Goal: Task Accomplishment & Management: Complete application form

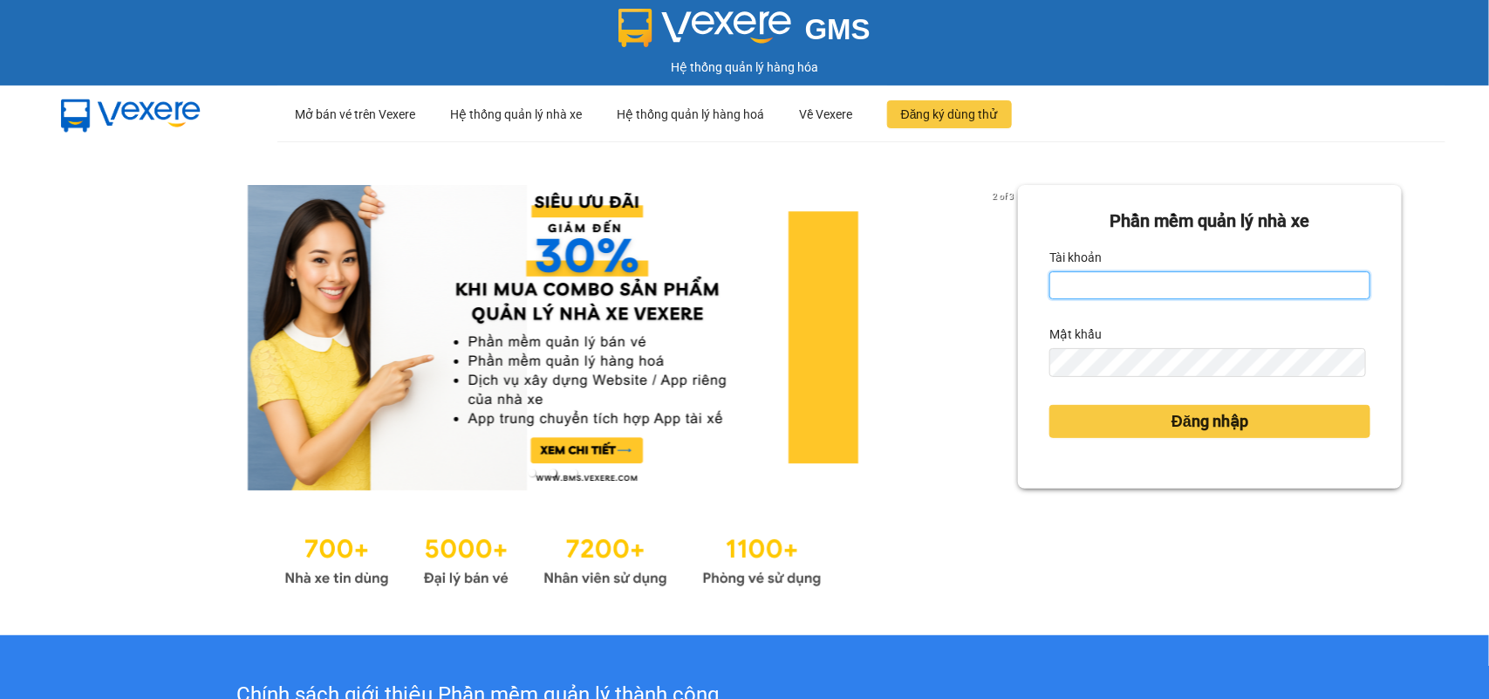
click at [1192, 289] on input "Tài khoản" at bounding box center [1209, 285] width 321 height 28
type input "huyennthhlc.saoviet"
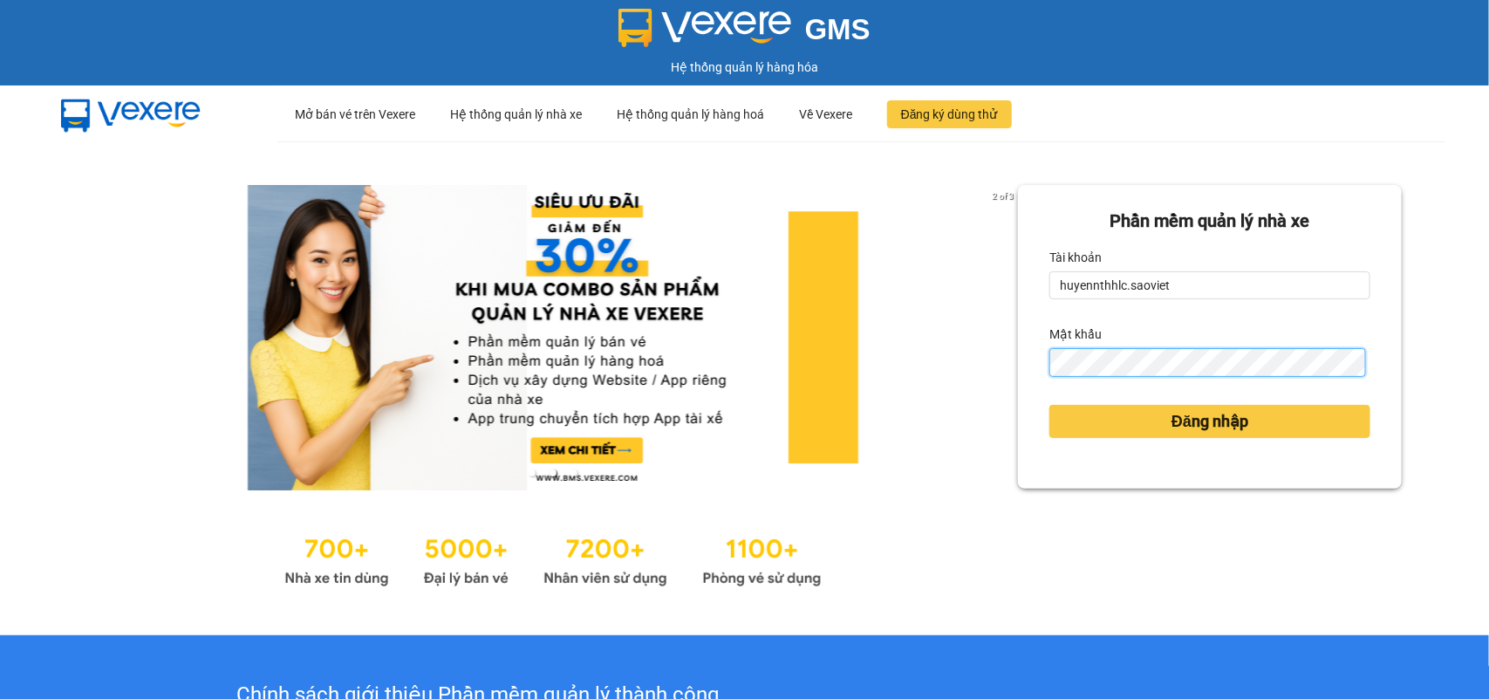
click at [1049, 405] on button "Đăng nhập" at bounding box center [1209, 421] width 321 height 33
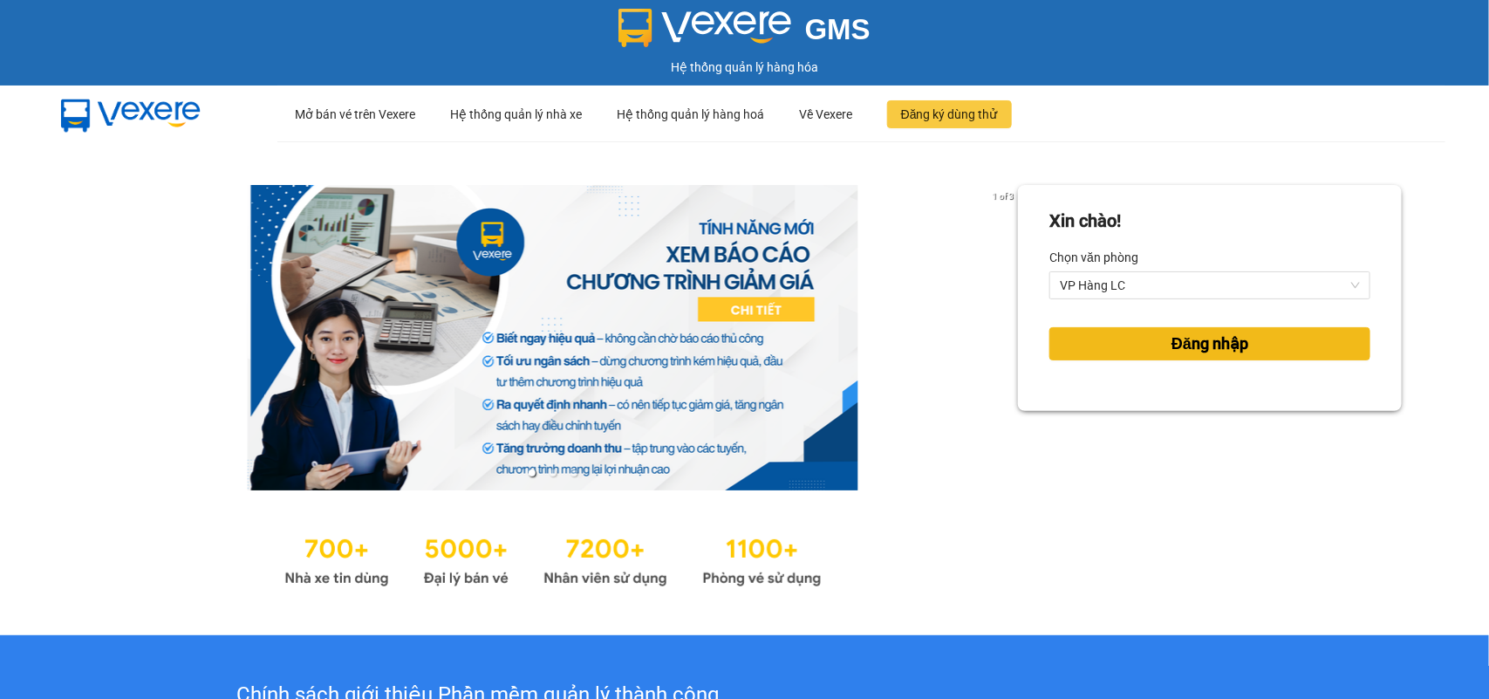
click at [1228, 342] on span "Đăng nhập" at bounding box center [1209, 343] width 77 height 24
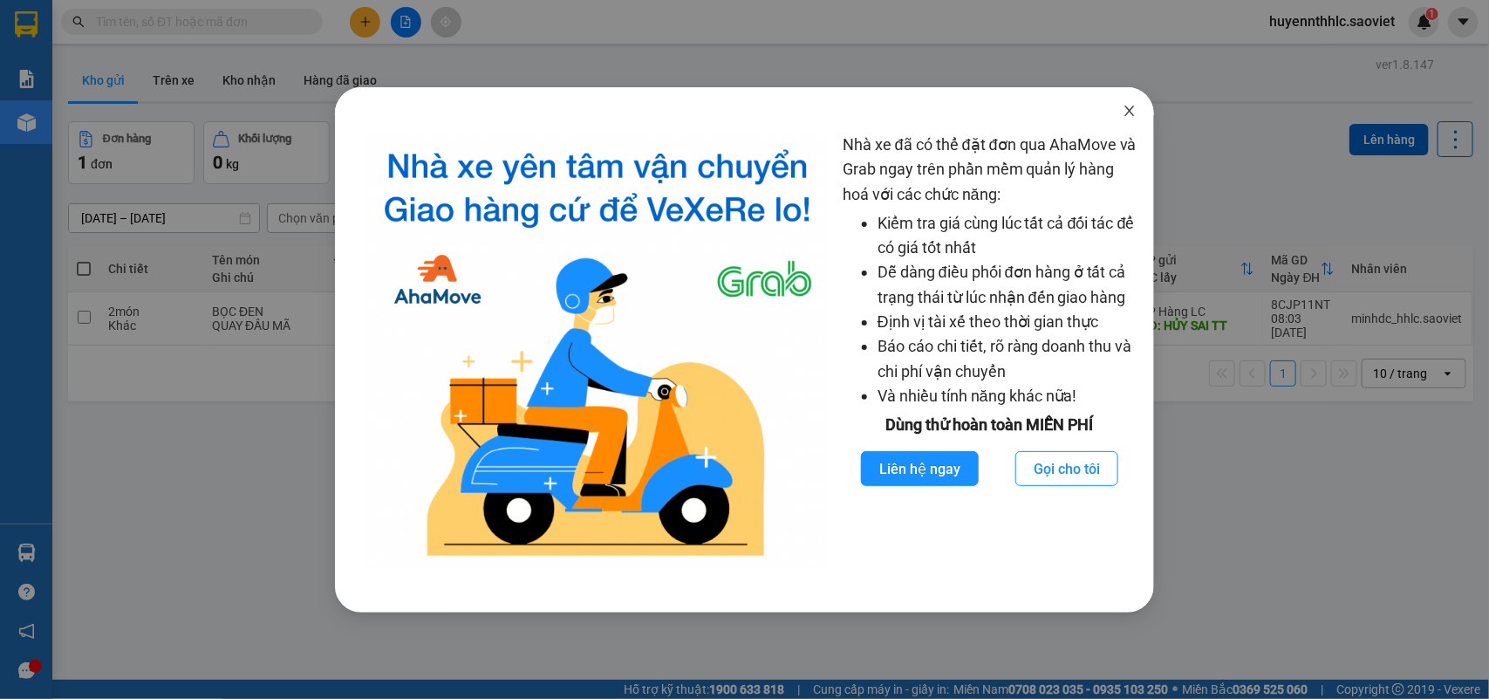
click at [1118, 111] on span "Close" at bounding box center [1129, 111] width 49 height 49
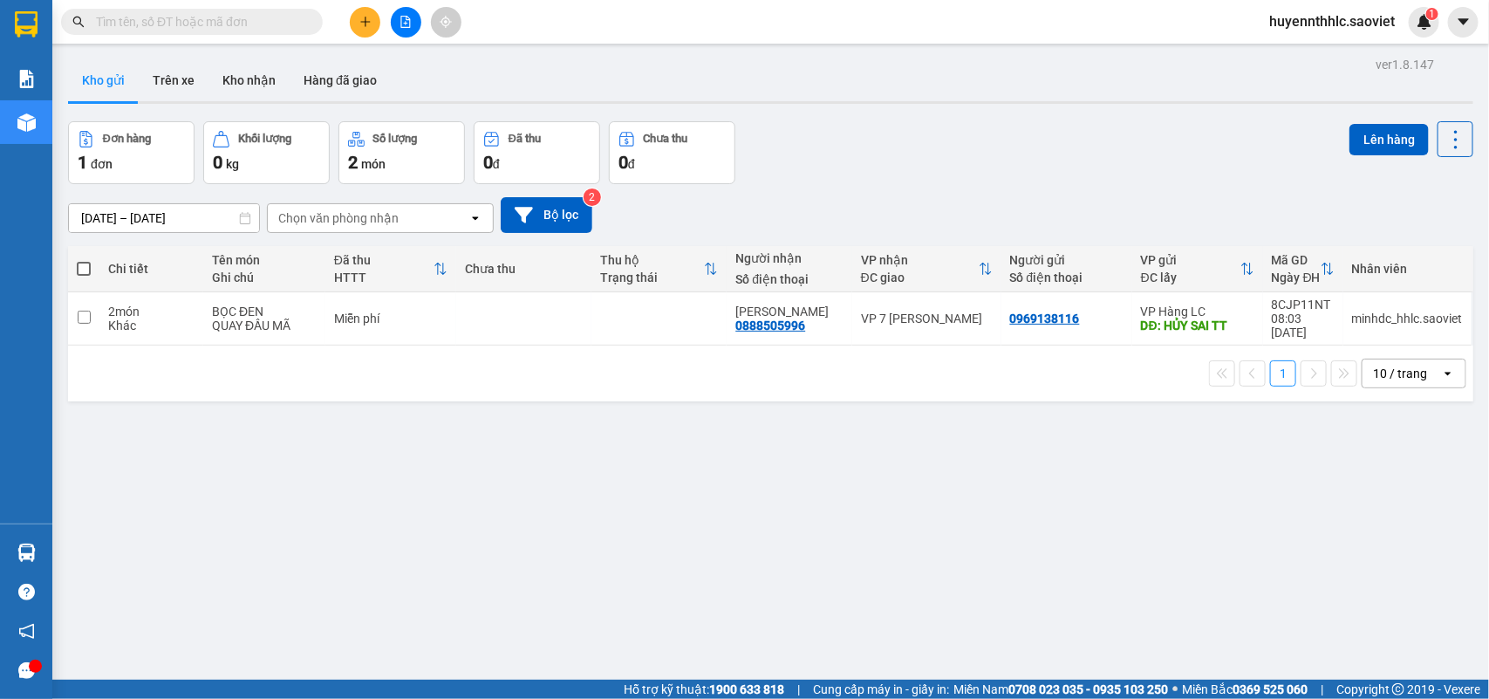
click at [198, 22] on input "text" at bounding box center [199, 21] width 206 height 19
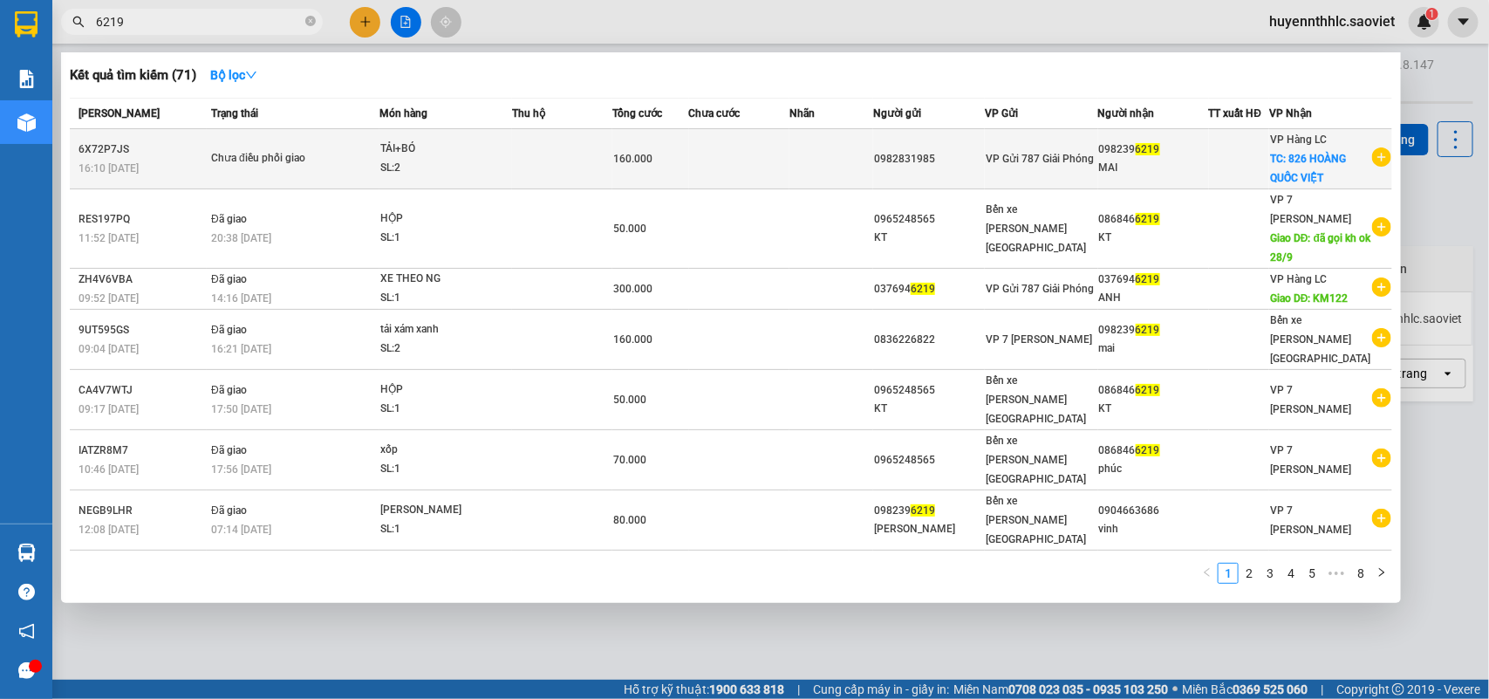
type input "6219"
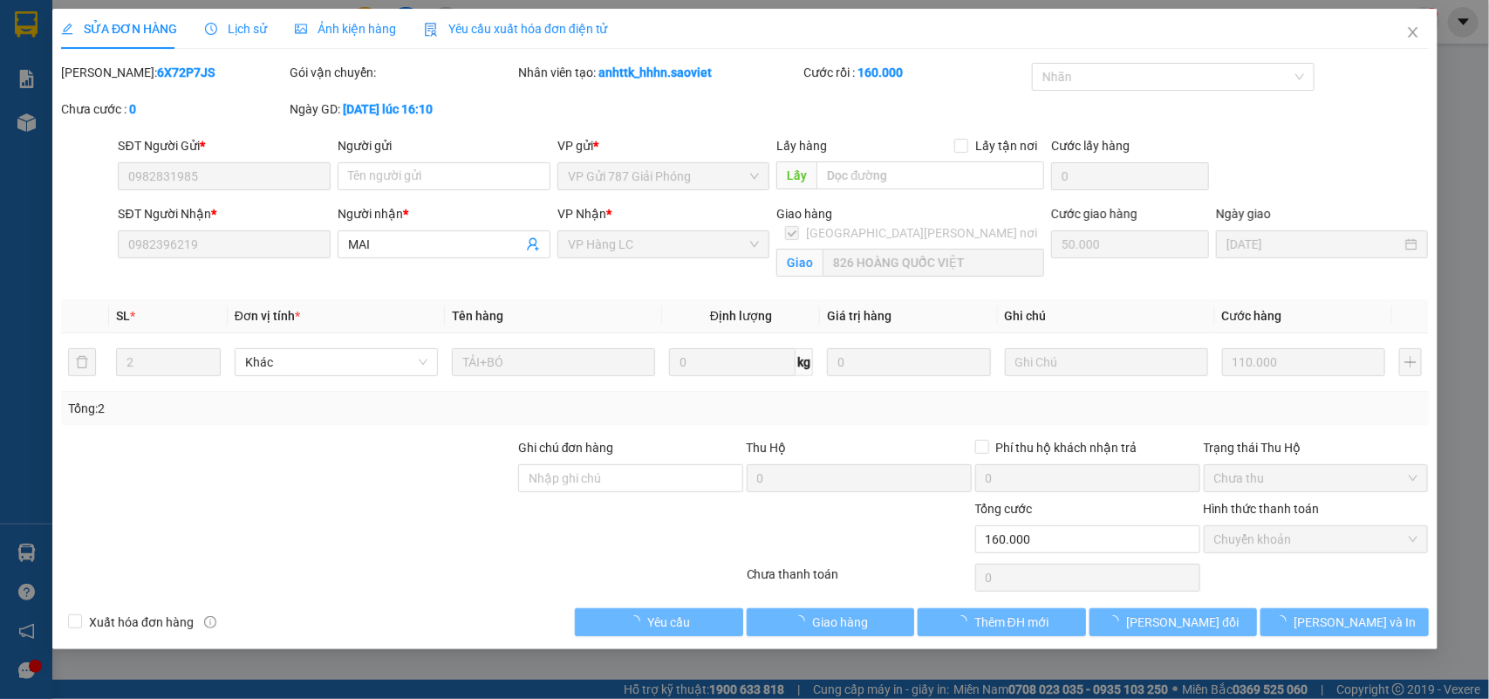
type input "0982831985"
type input "0982396219"
type input "MAI"
checkbox input "true"
type input "826 HOÀNG QUỐC VIỆT"
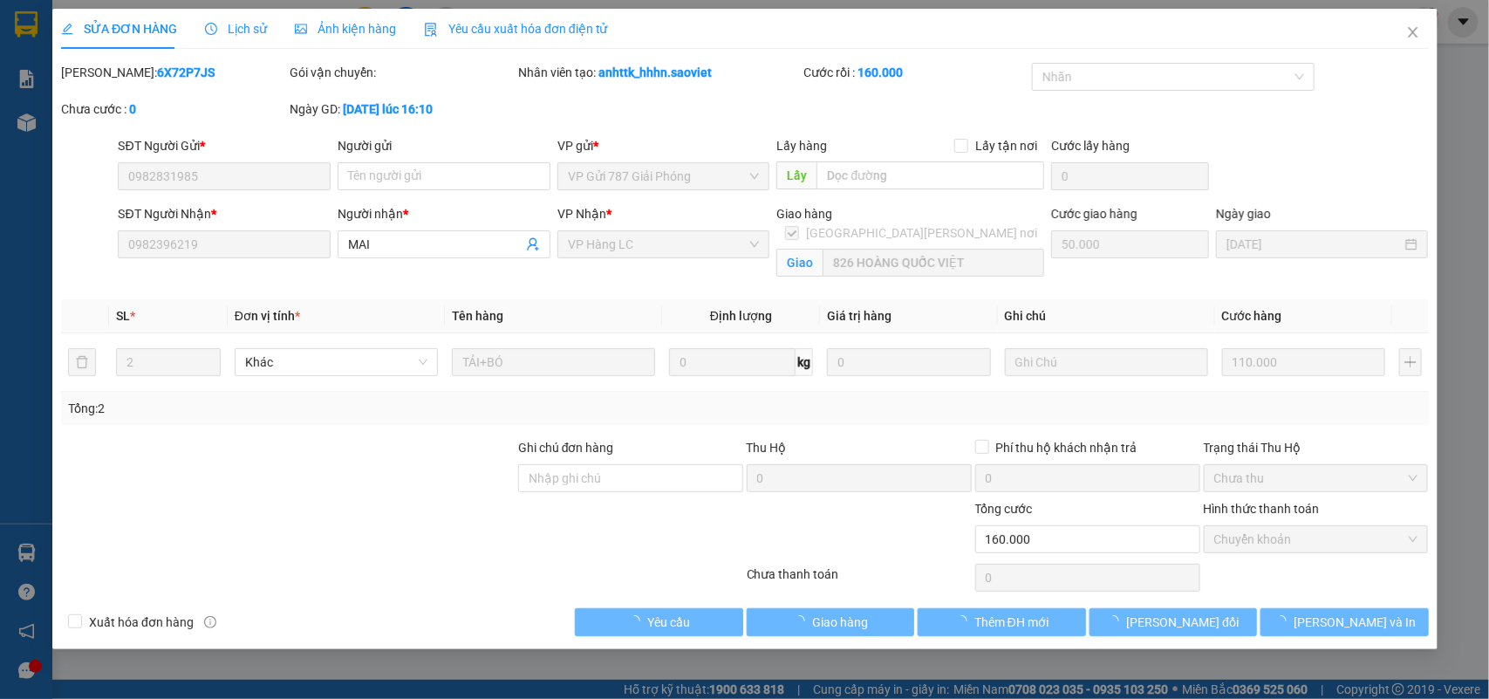
type input "0"
type input "160.000"
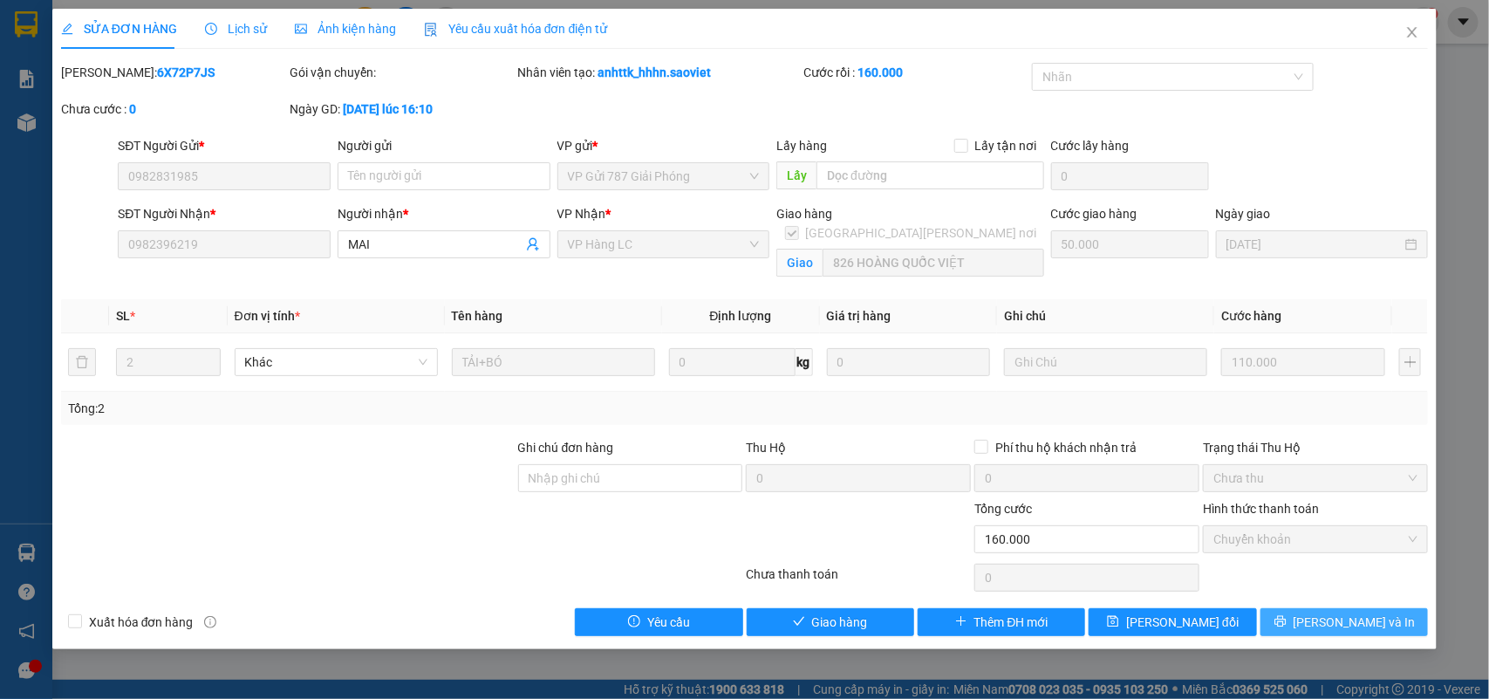
click at [1389, 628] on button "[PERSON_NAME] và In" at bounding box center [1343, 622] width 167 height 28
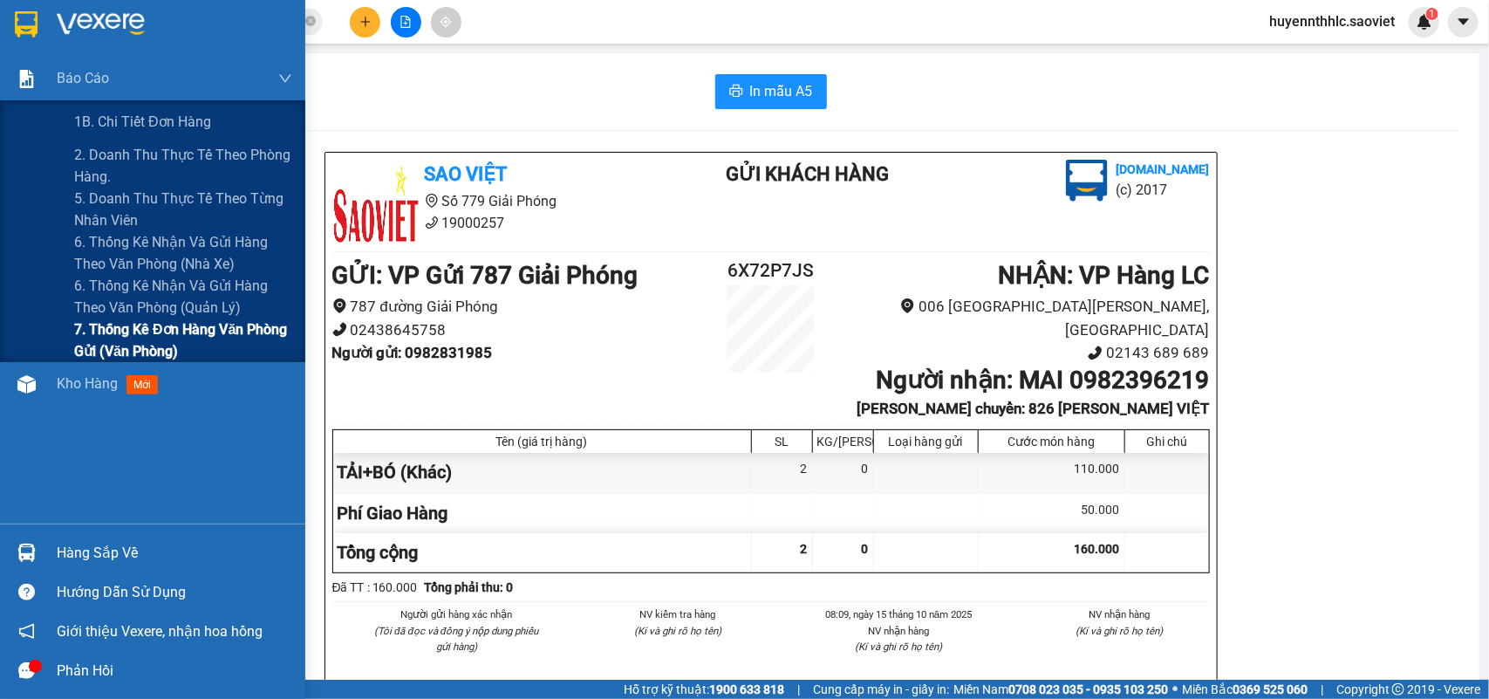
click at [98, 329] on span "7. Thống kê đơn hàng văn phòng gửi (văn phòng)" at bounding box center [183, 340] width 218 height 44
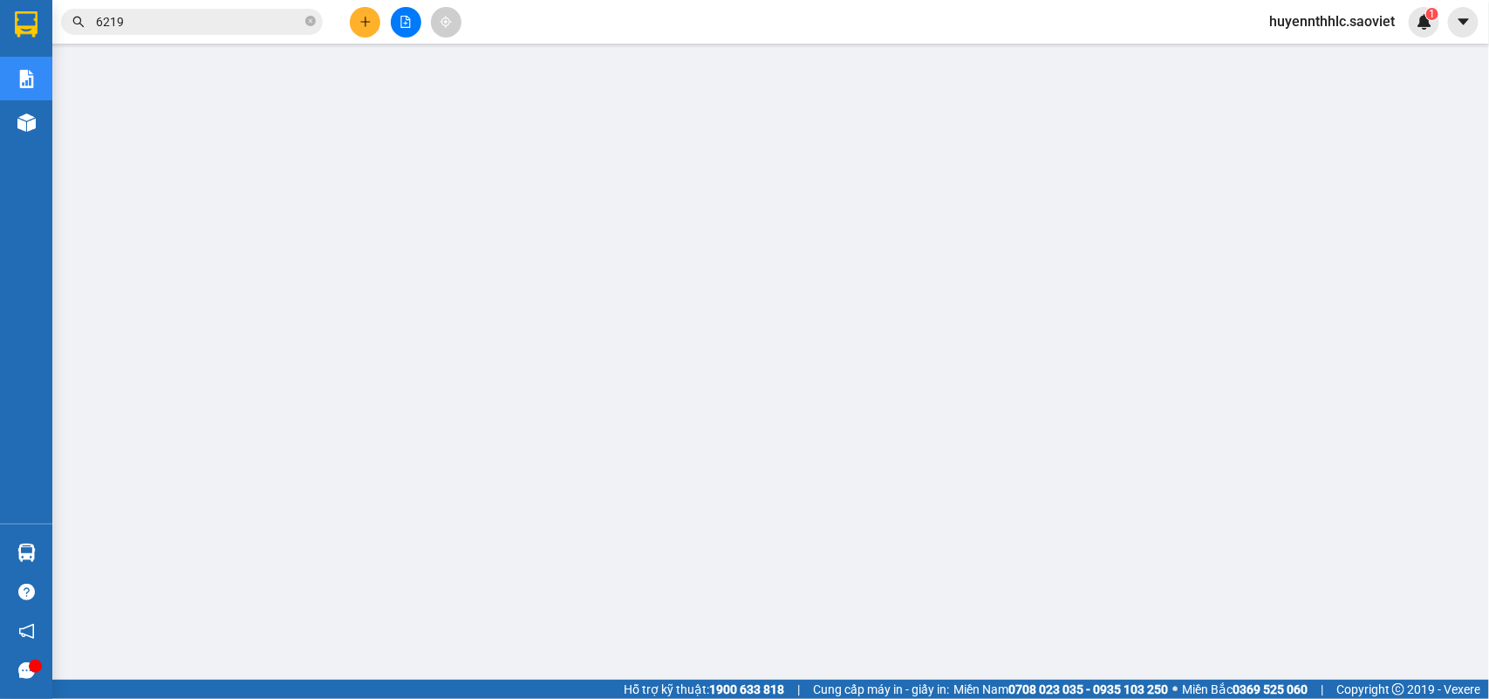
click at [237, 22] on input "6219" at bounding box center [199, 21] width 206 height 19
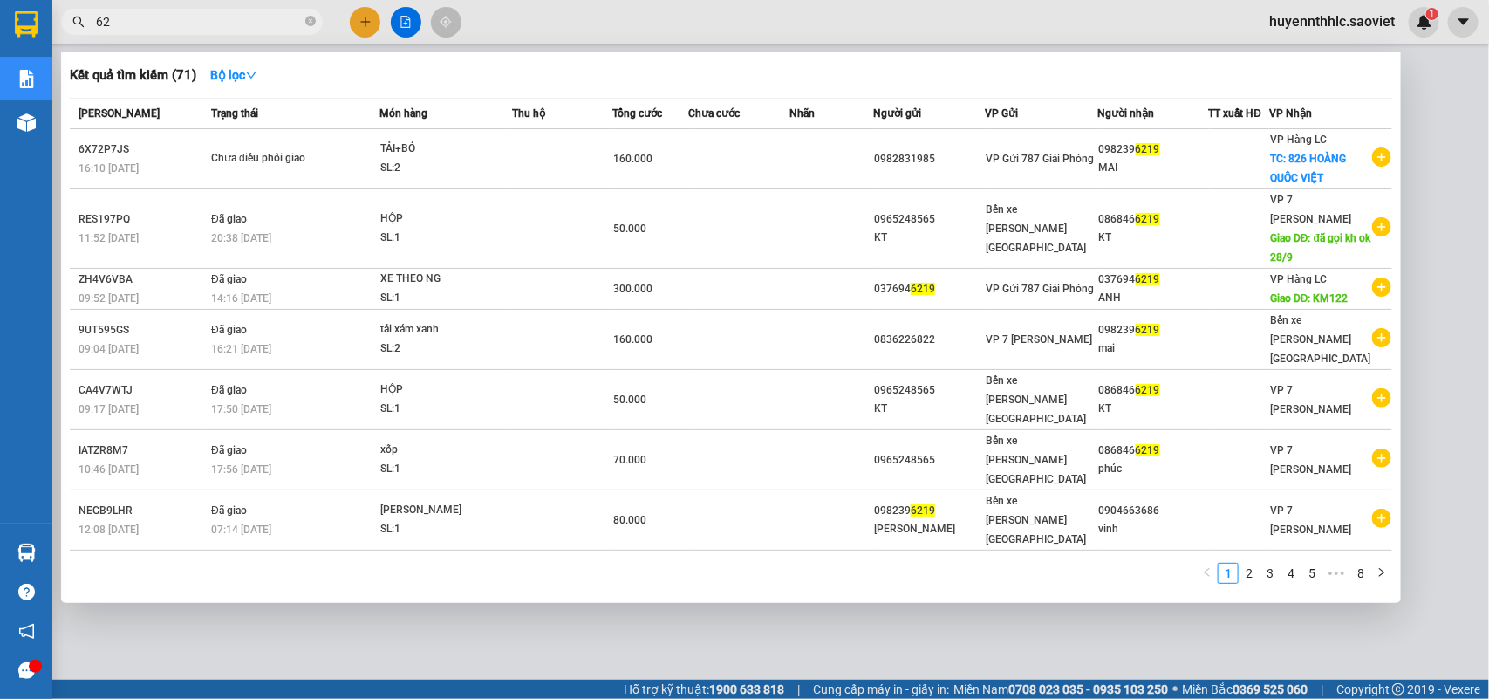
type input "6"
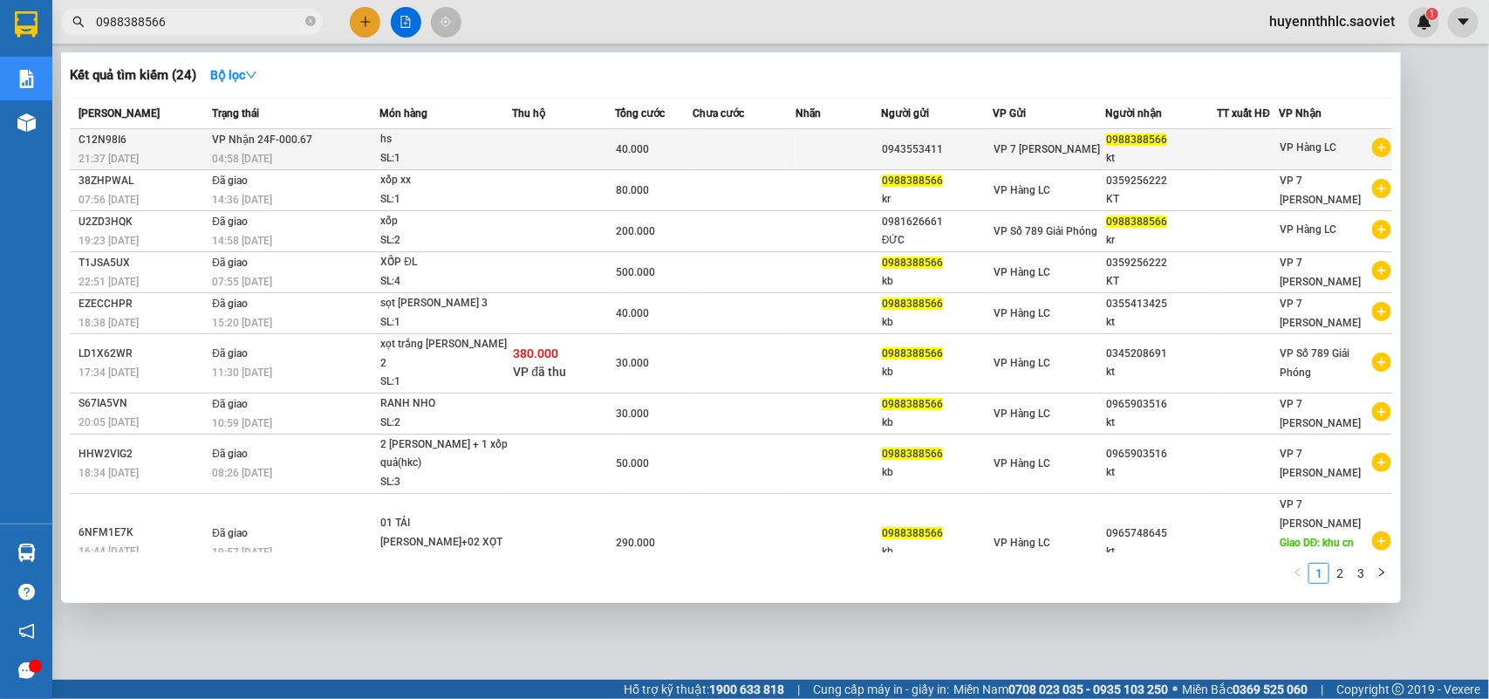
type input "0988388566"
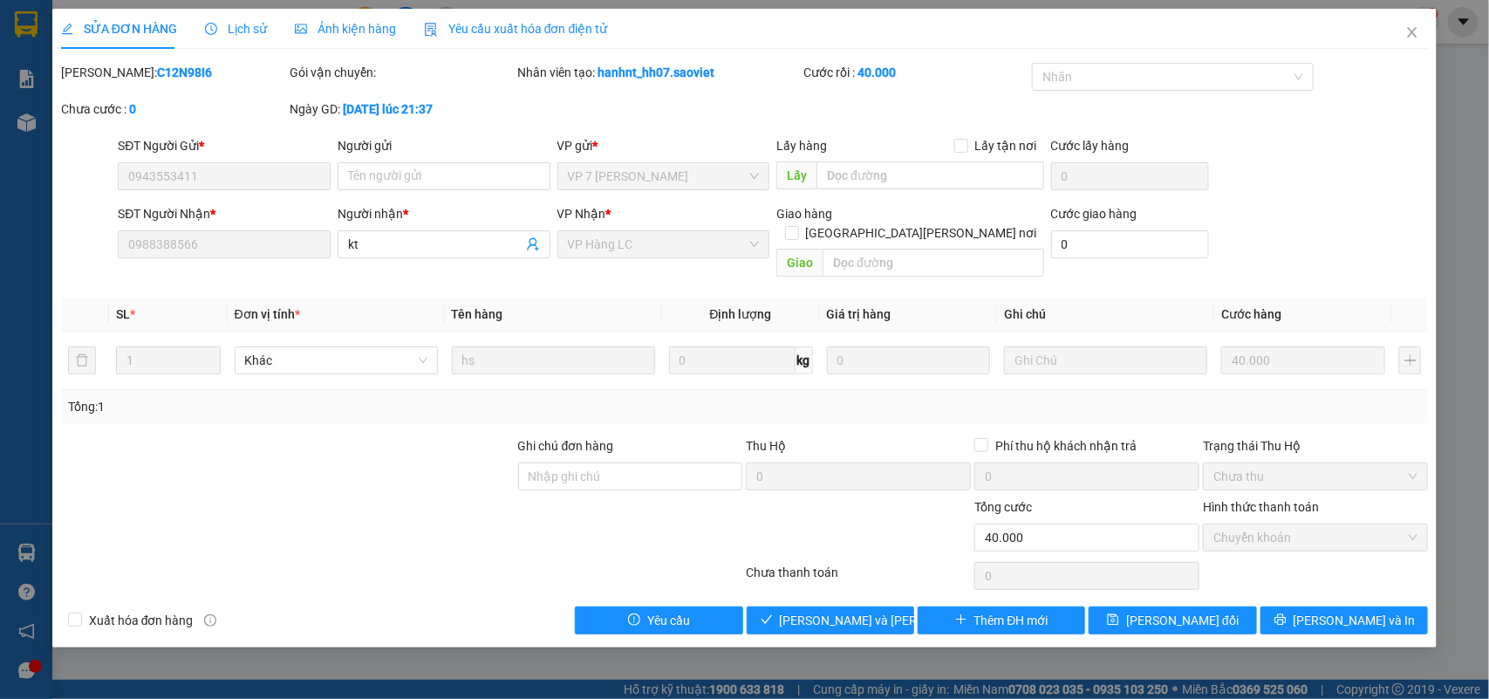
type input "0943553411"
type input "0988388566"
type input "kt"
type input "0"
type input "40.000"
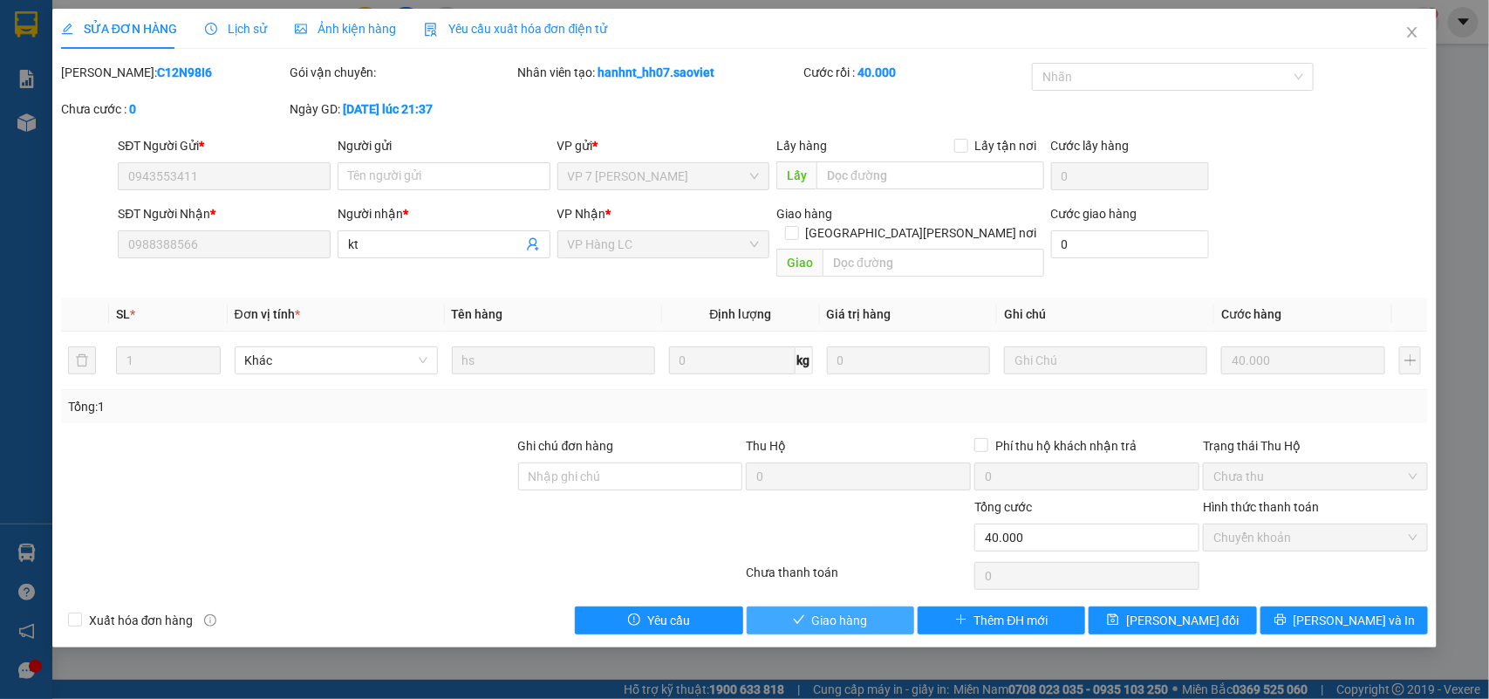
click at [857, 611] on span "Giao hàng" at bounding box center [840, 620] width 56 height 19
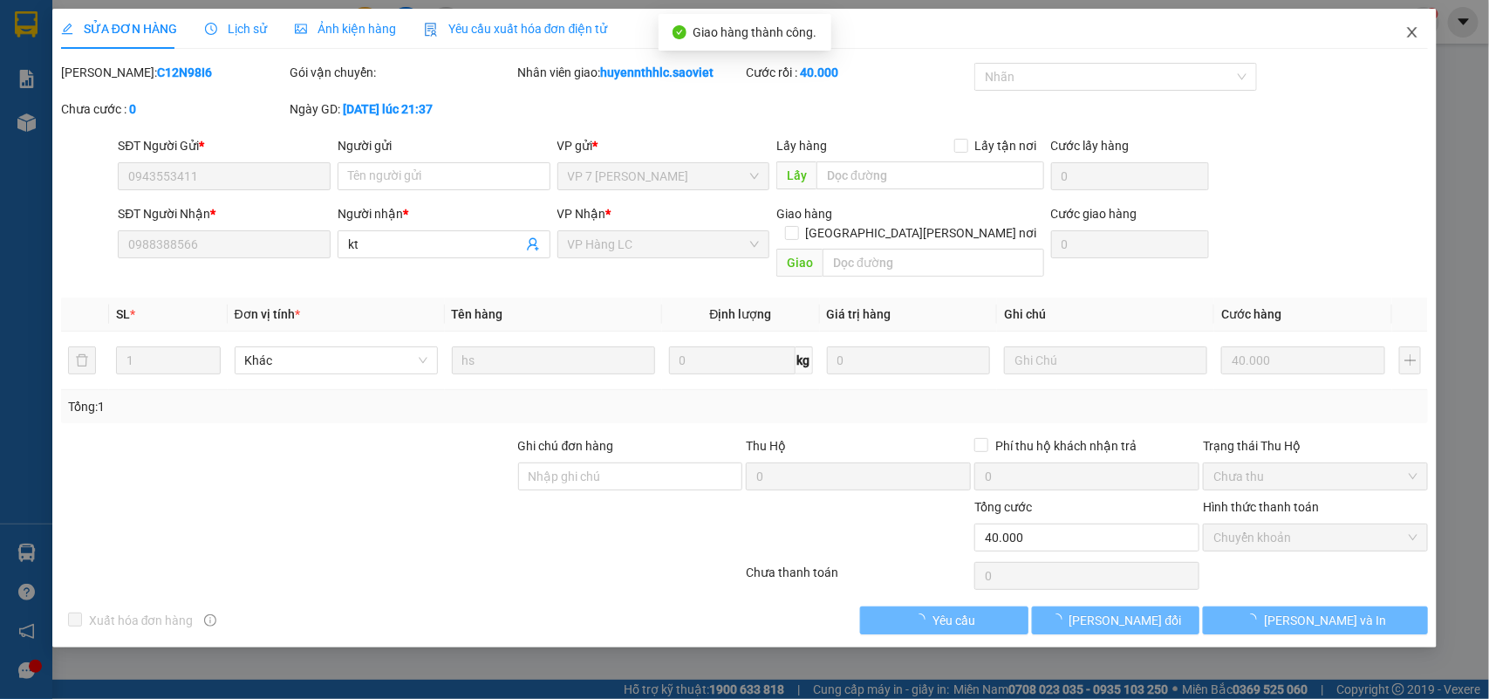
click at [1406, 36] on icon "close" at bounding box center [1412, 32] width 14 height 14
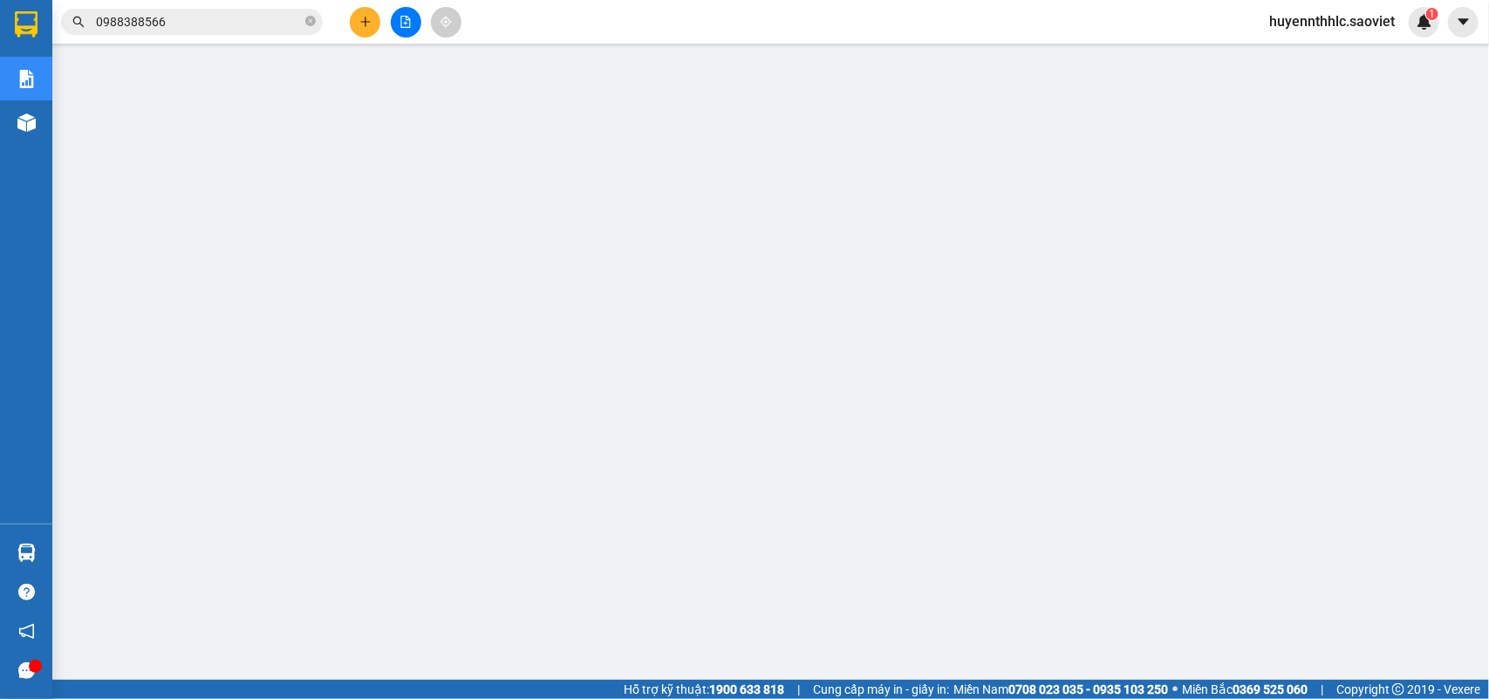
click at [232, 33] on span "0988388566" at bounding box center [192, 22] width 262 height 26
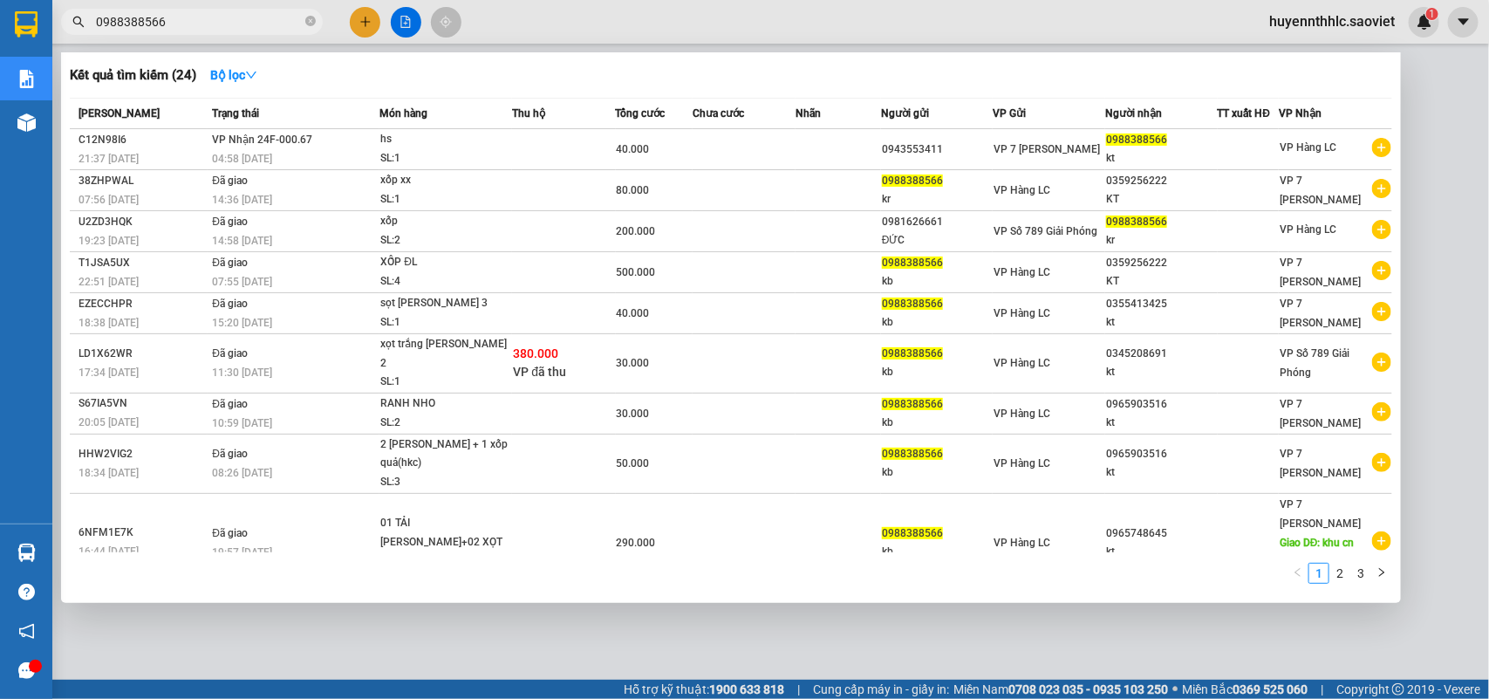
click at [238, 23] on input "0988388566" at bounding box center [199, 21] width 206 height 19
type input "0"
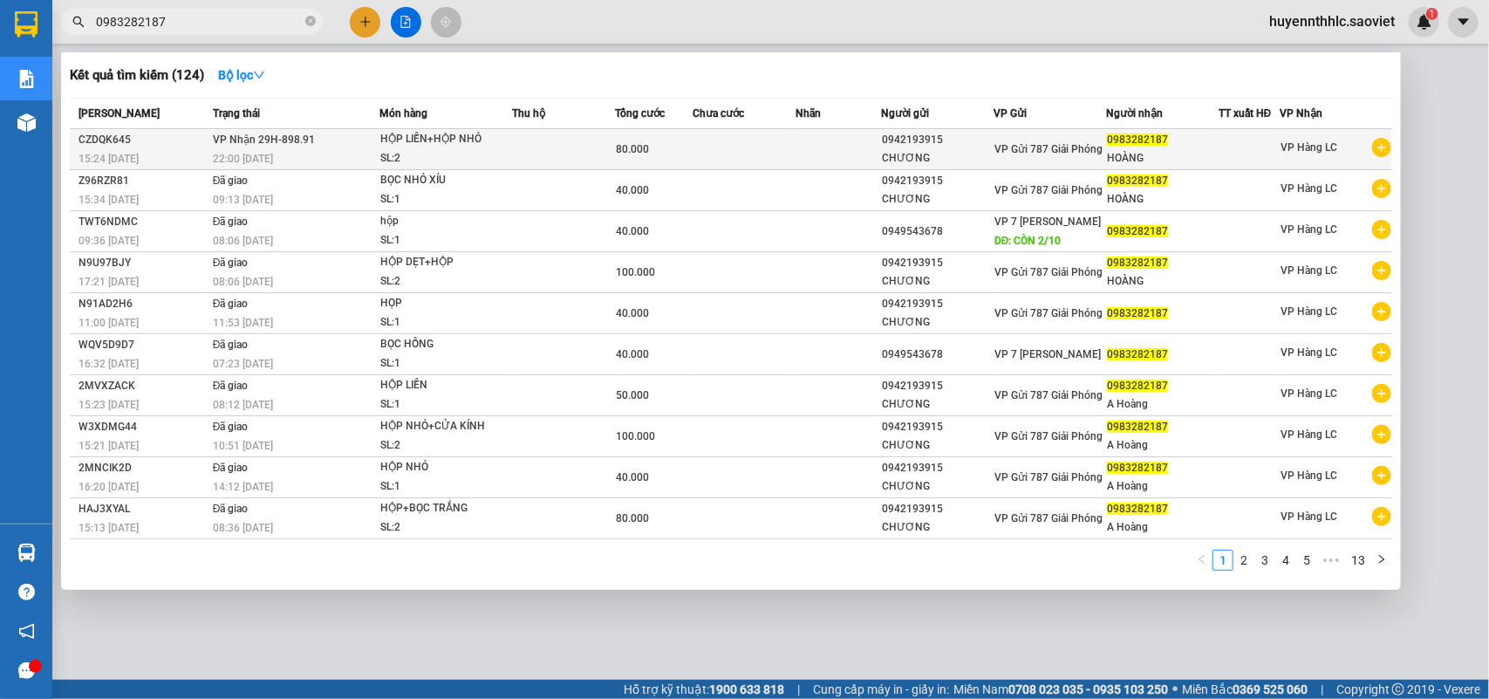
type input "0983282187"
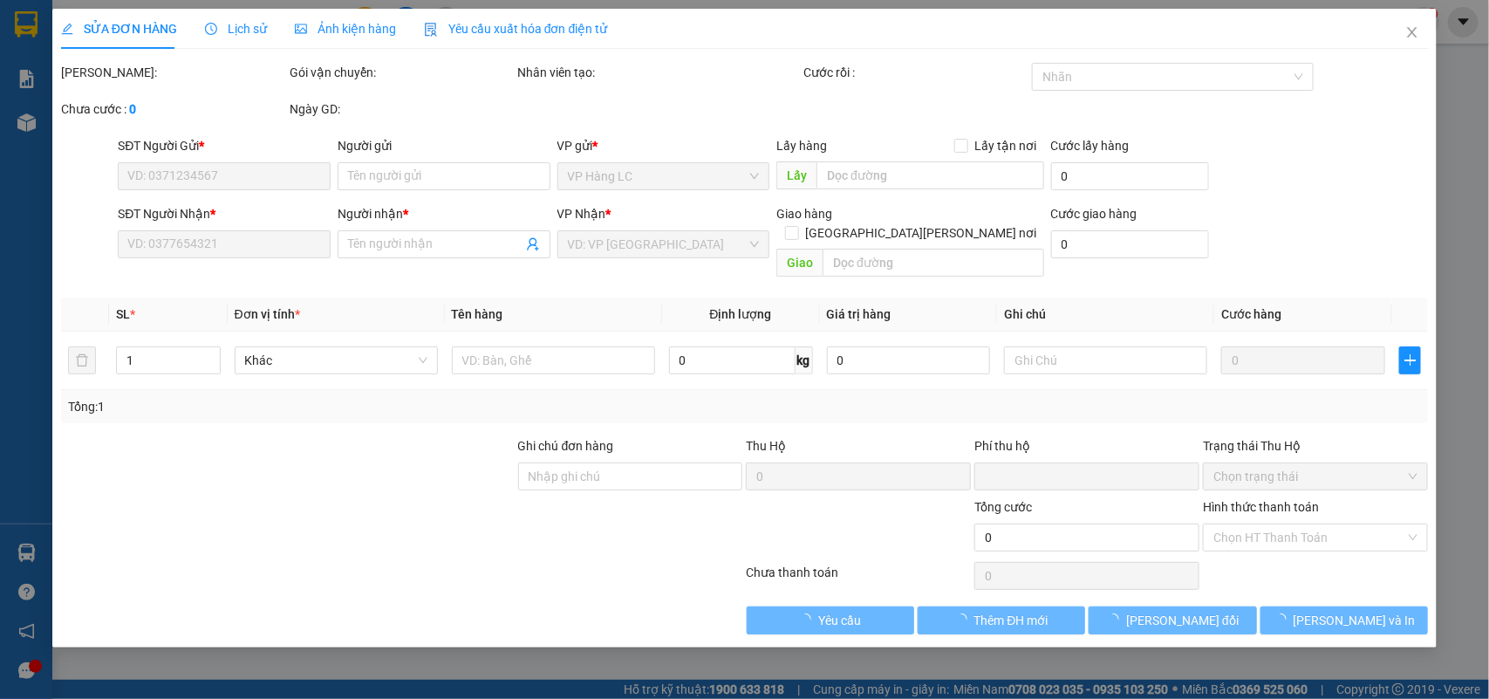
type input "0942193915"
type input "CHƯƠNG"
type input "0983282187"
type input "HOÀNG"
type input "0"
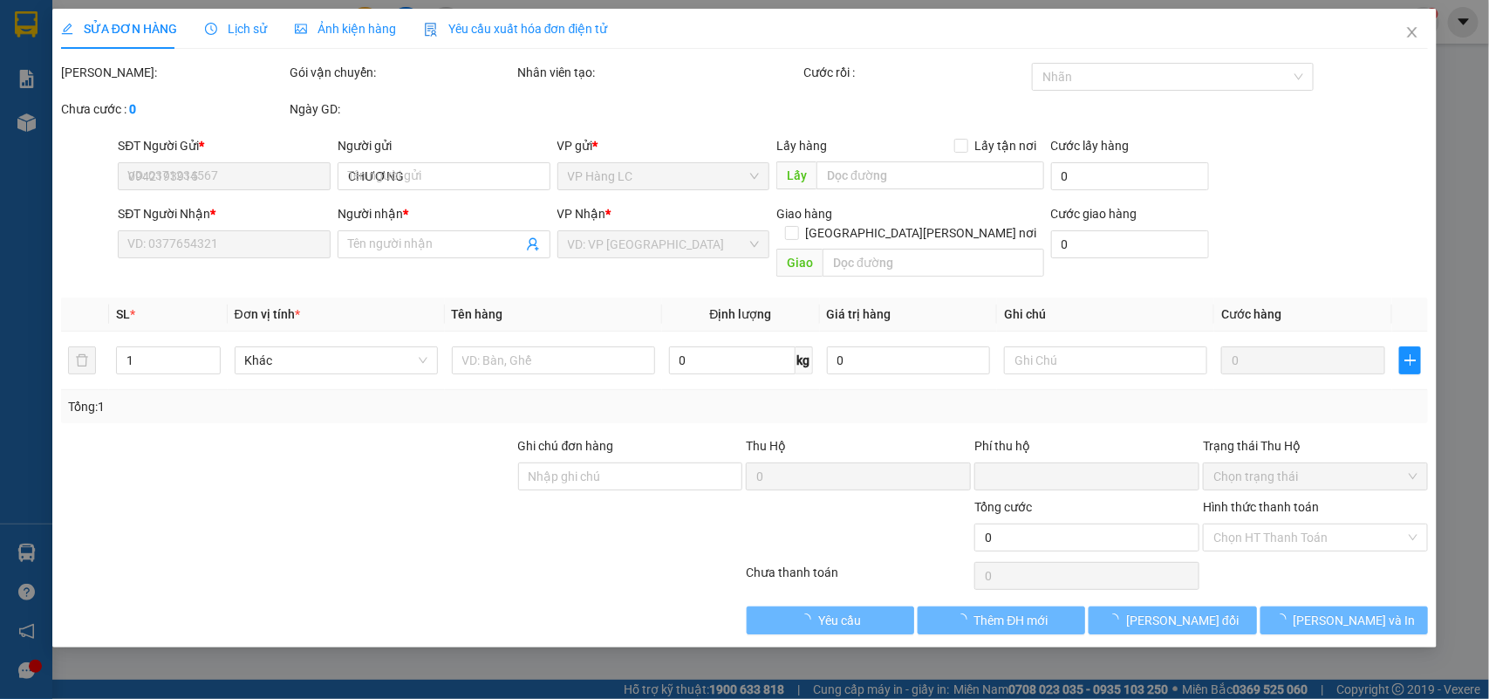
type input "80.000"
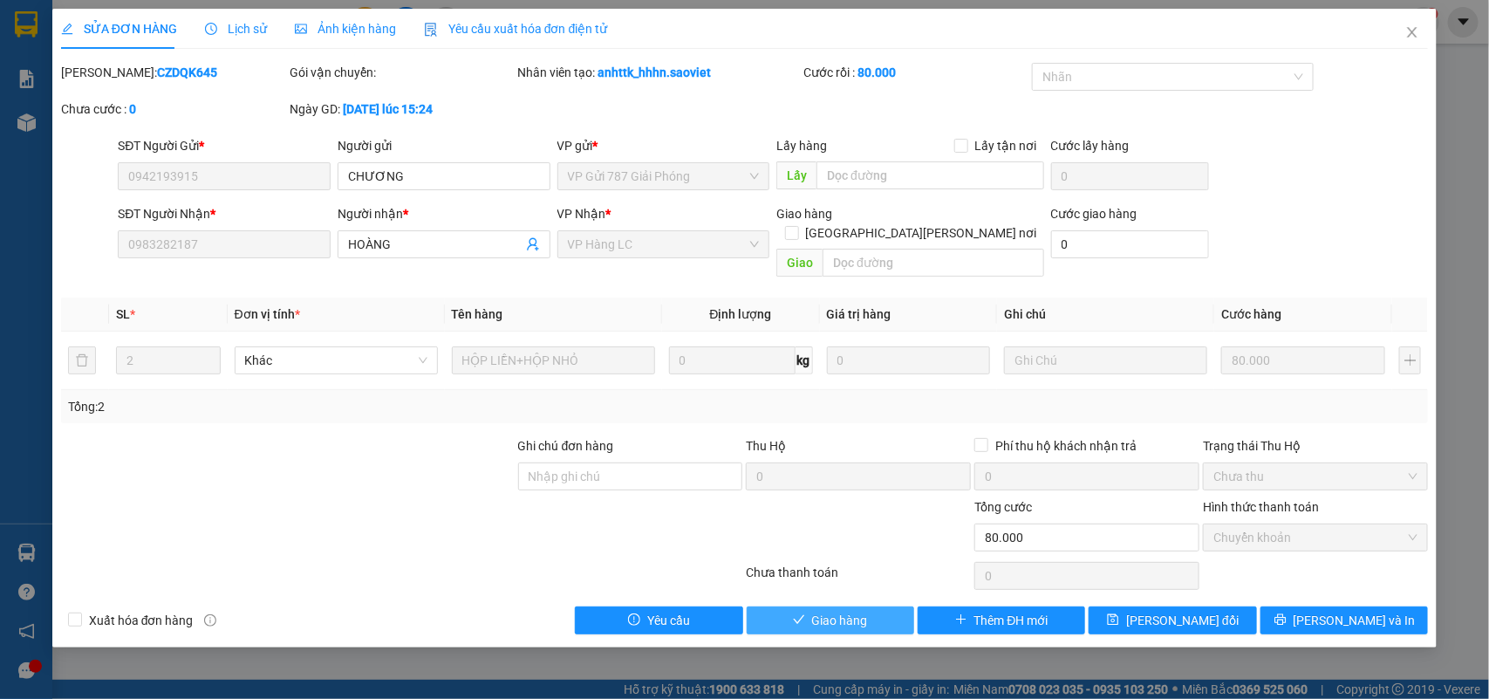
click at [891, 606] on button "Giao hàng" at bounding box center [830, 620] width 167 height 28
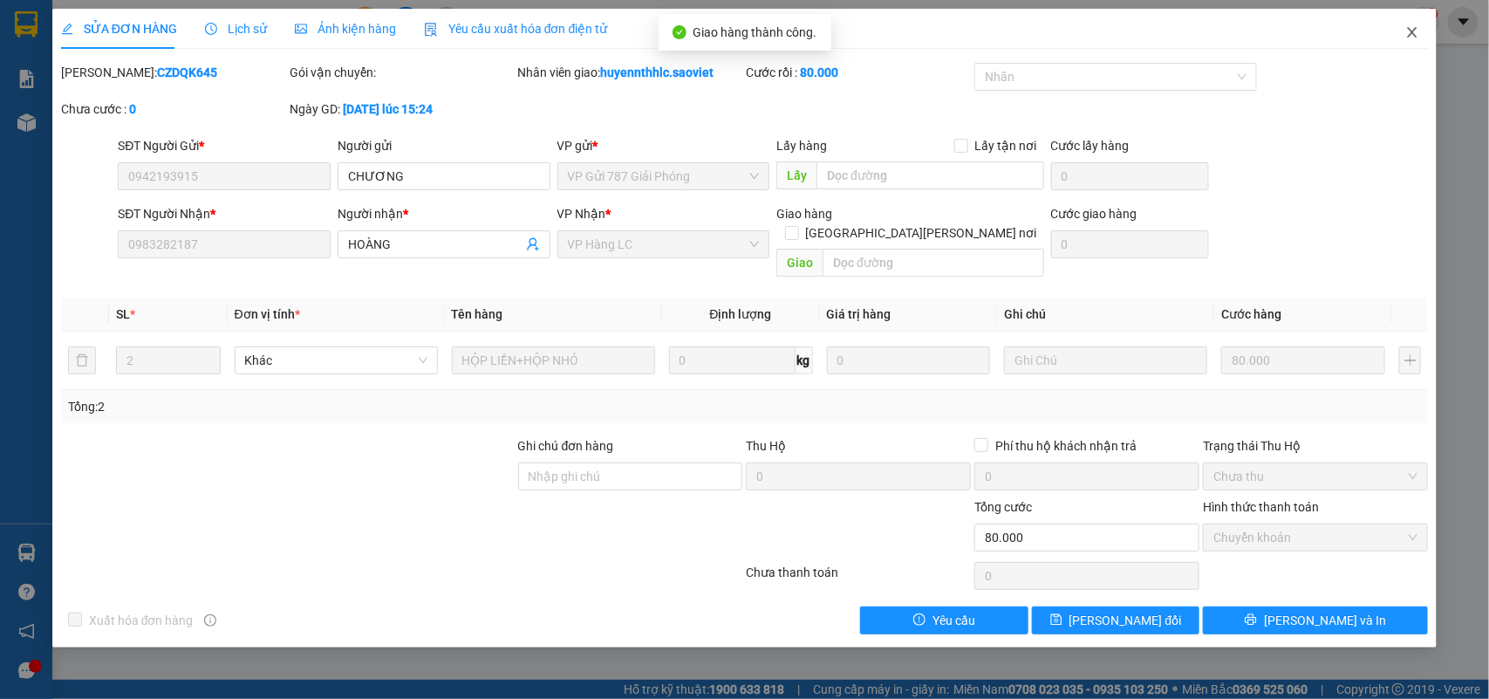
click at [1413, 41] on span "Close" at bounding box center [1412, 33] width 49 height 49
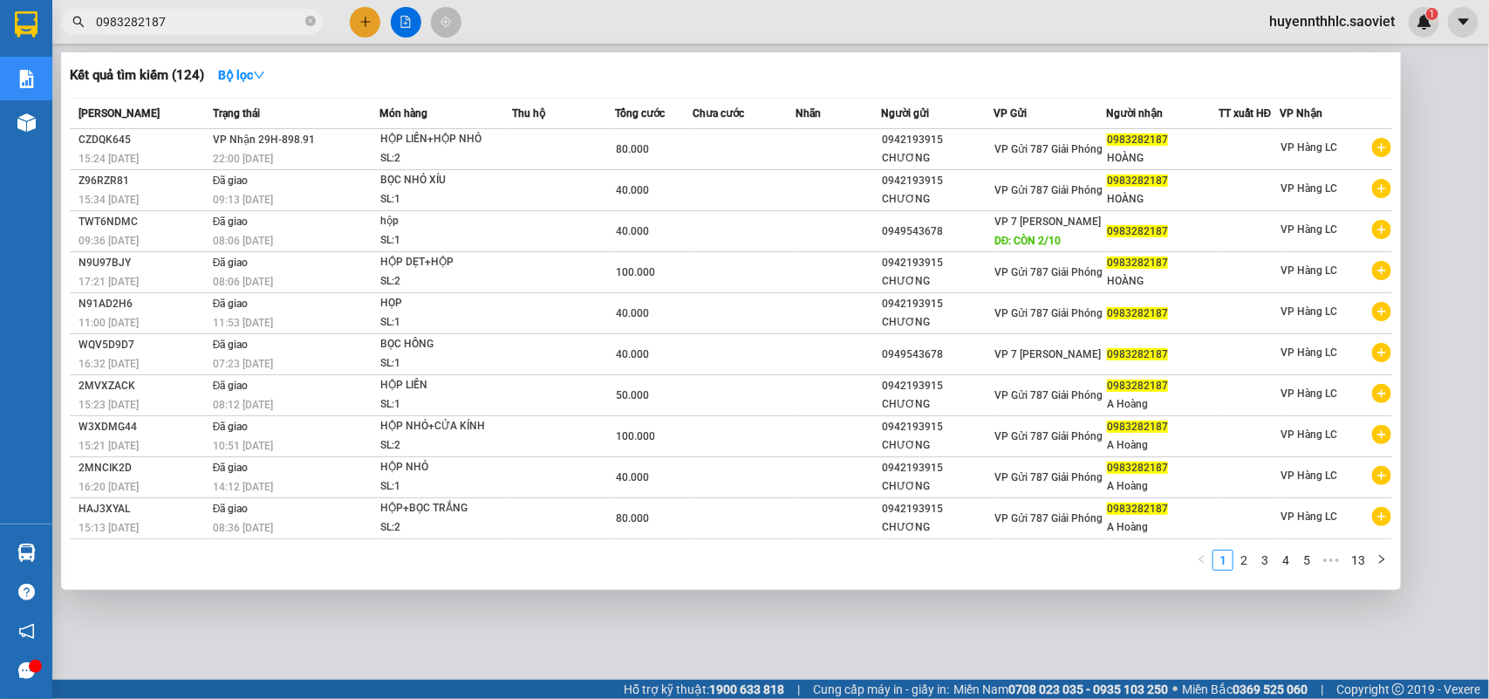
click at [293, 27] on input "0983282187" at bounding box center [199, 21] width 206 height 19
type input "0"
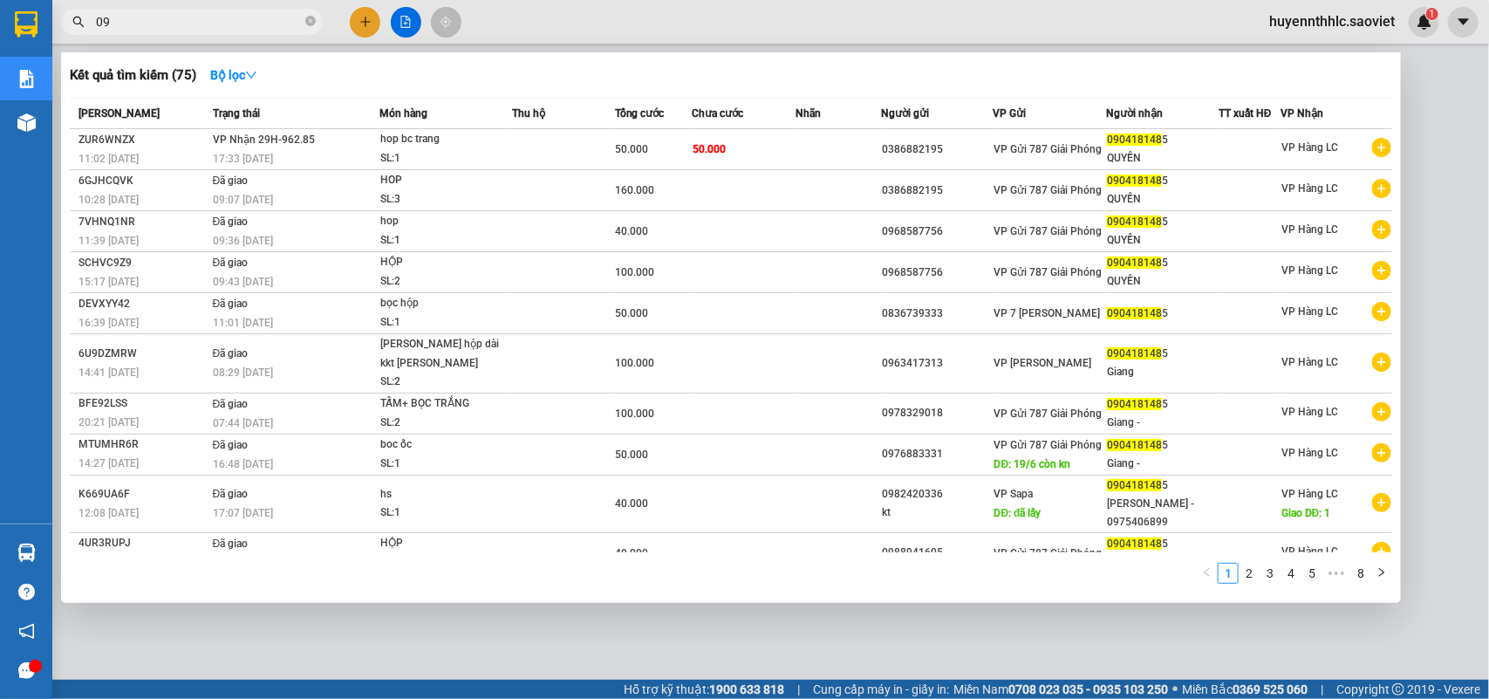
type input "0"
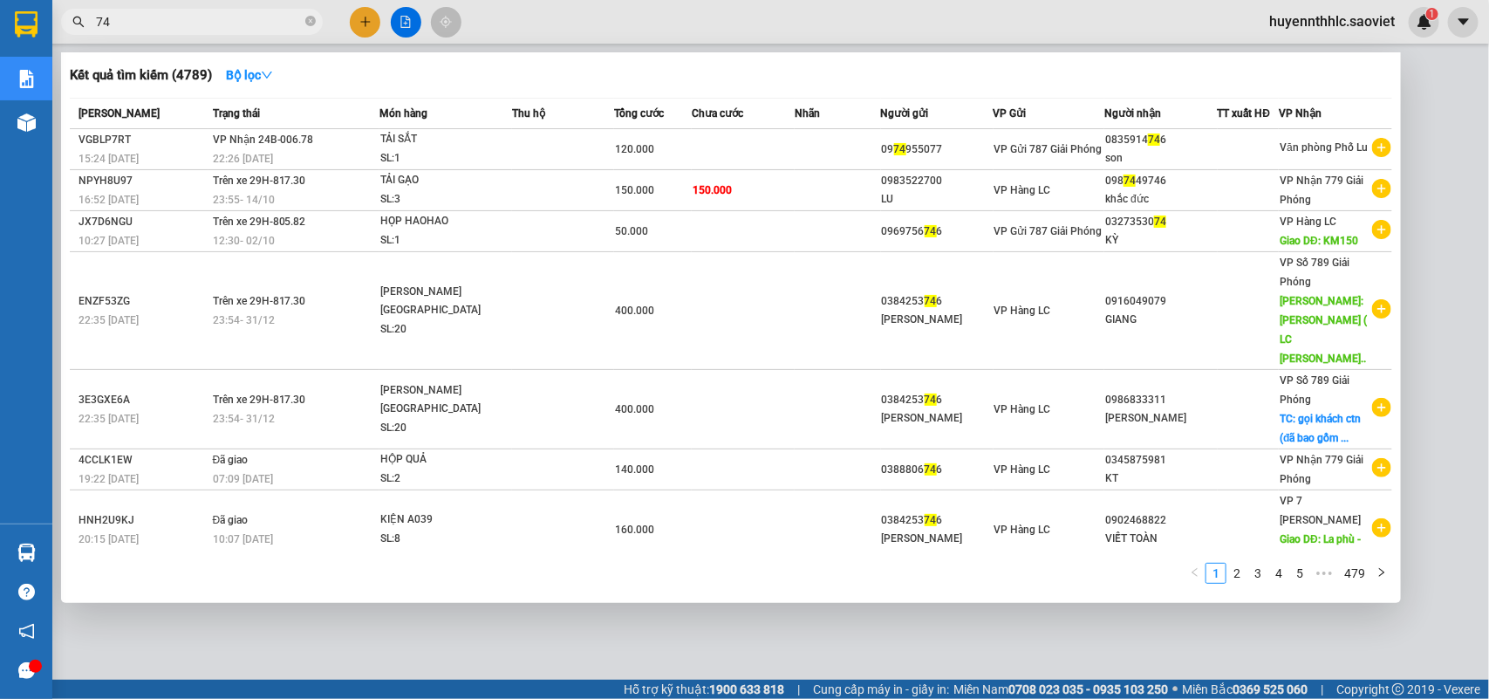
type input "7"
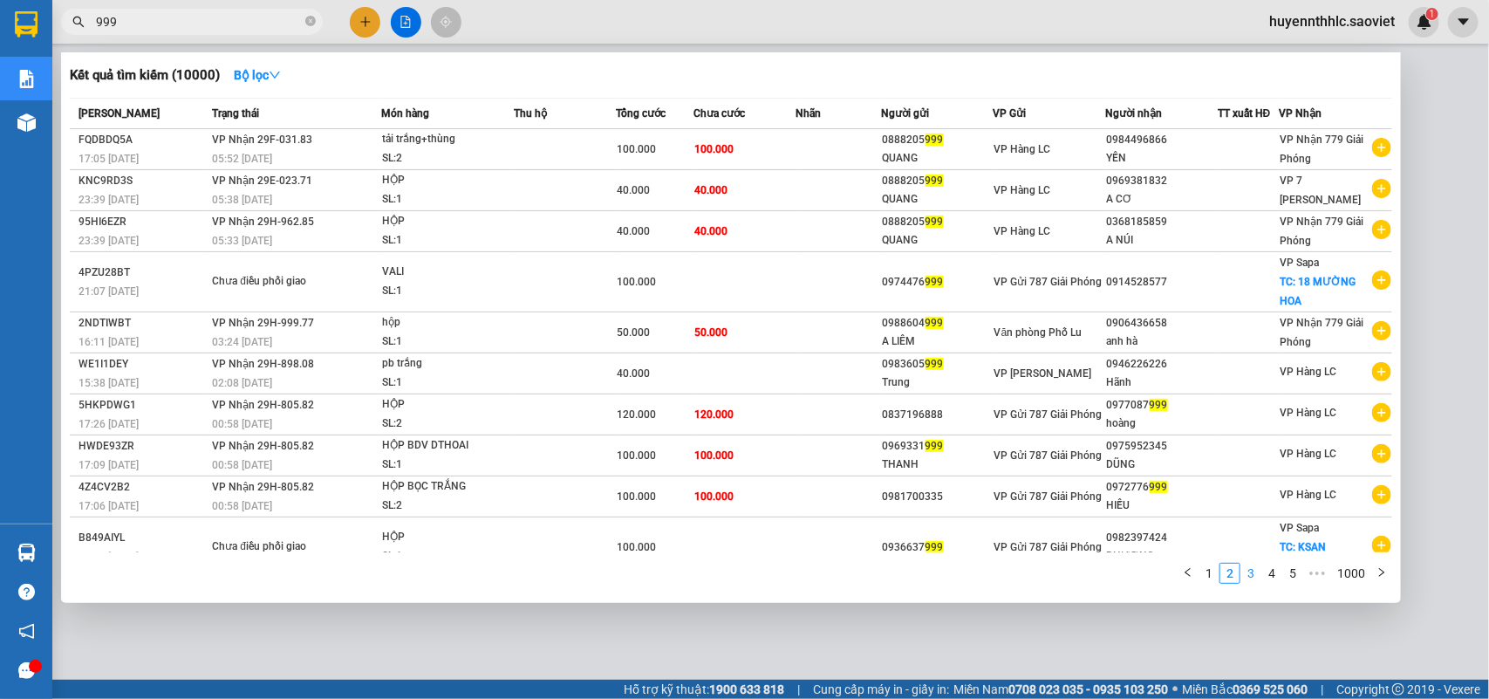
click at [1246, 576] on link "3" at bounding box center [1250, 572] width 19 height 19
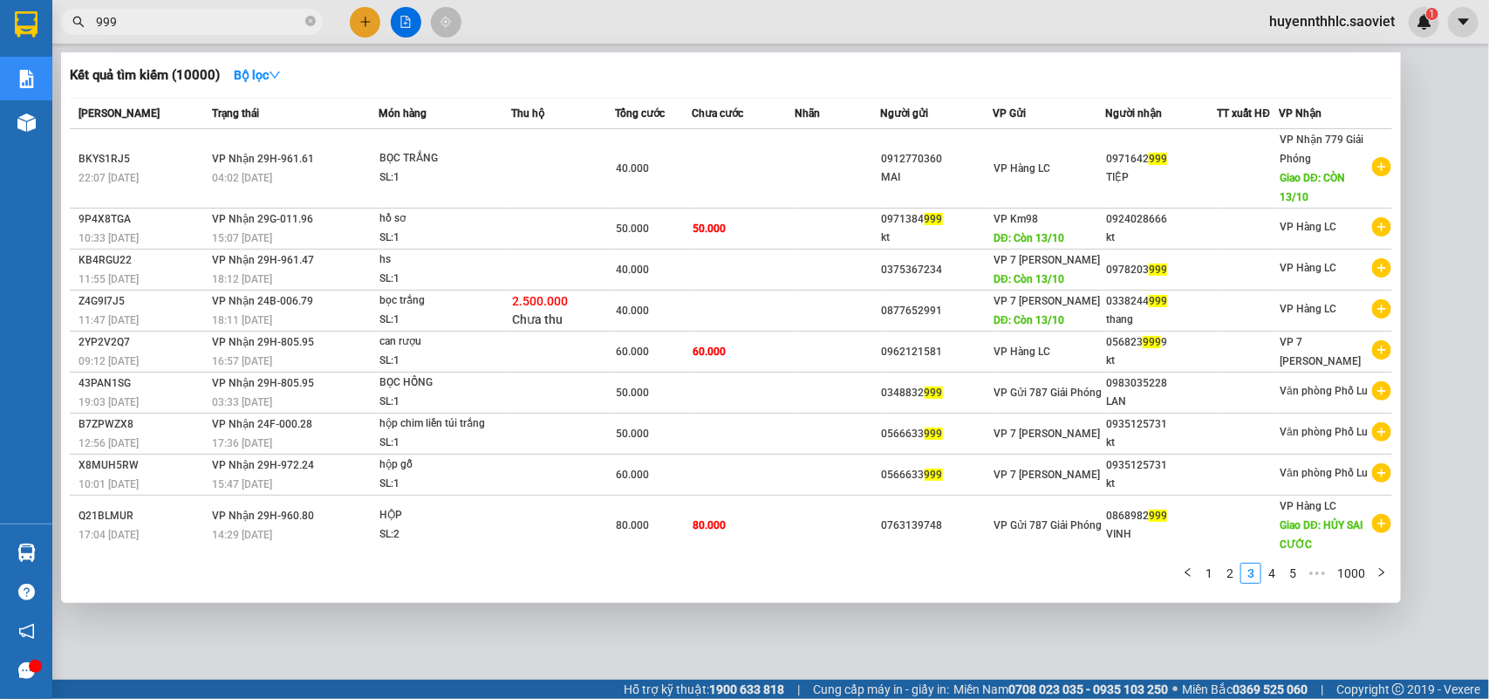
click at [120, 16] on input "999" at bounding box center [199, 21] width 206 height 19
type input "9"
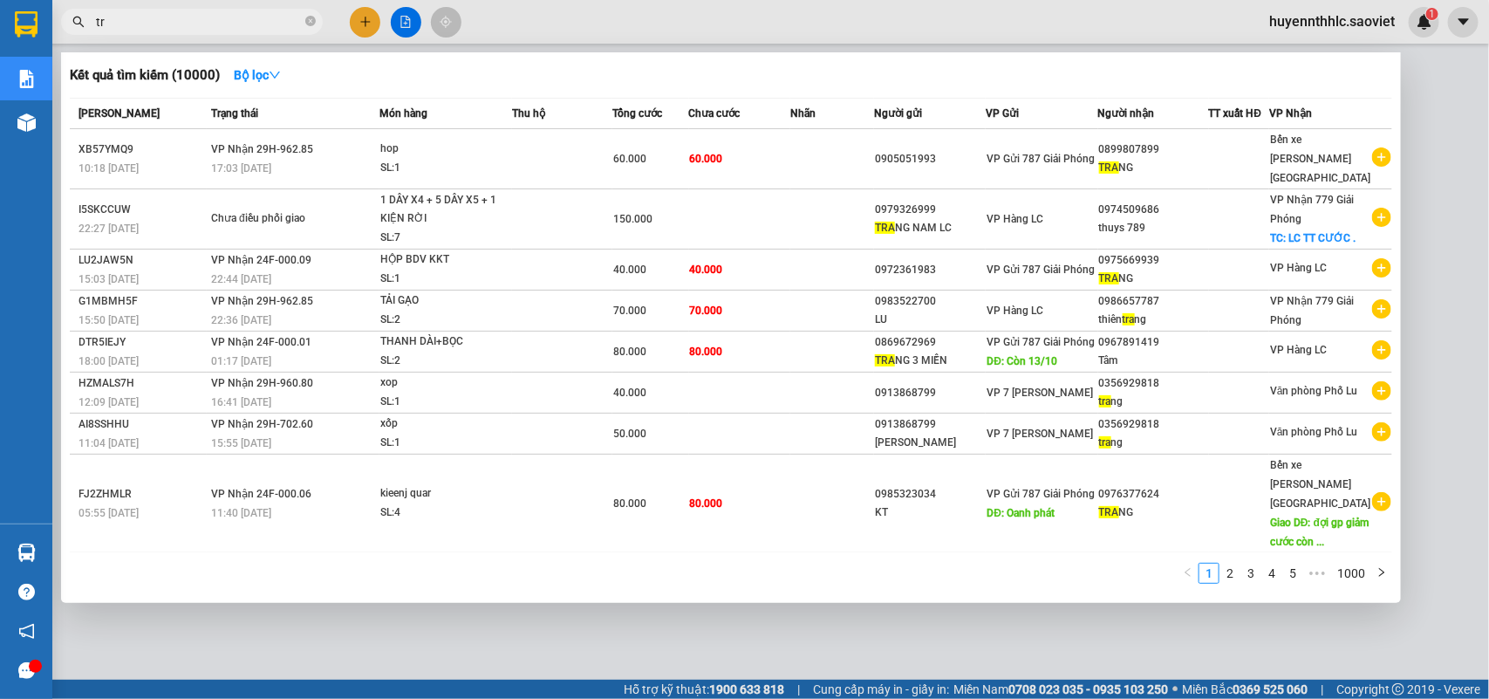
type input "t"
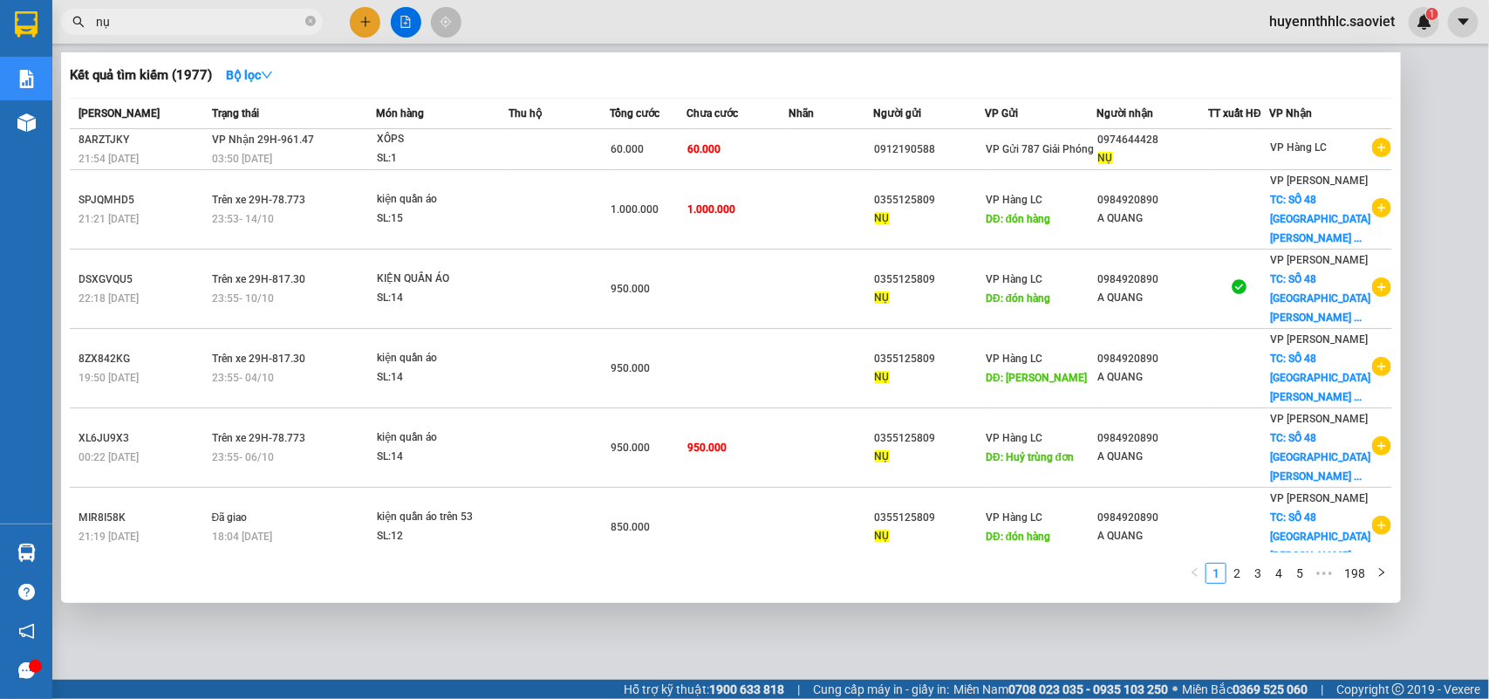
type input "nụ"
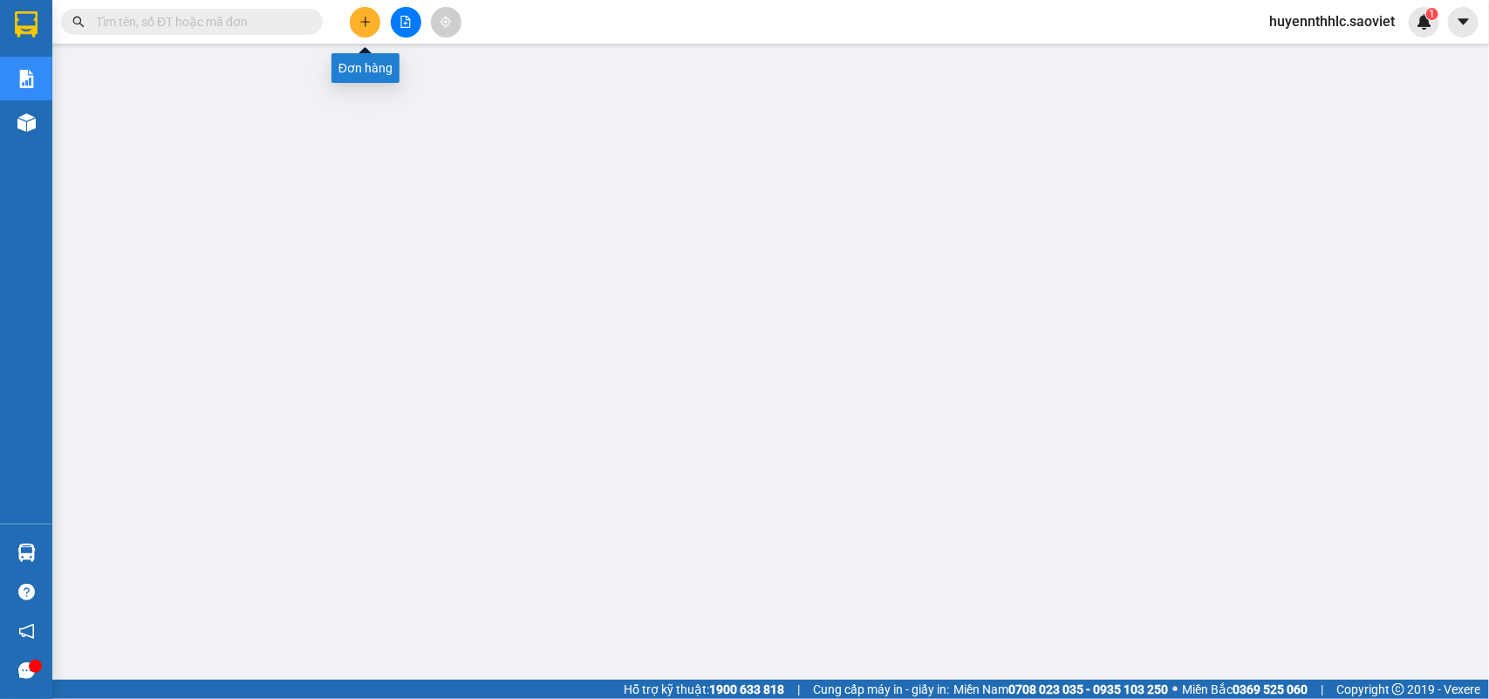
click at [358, 23] on button at bounding box center [365, 22] width 31 height 31
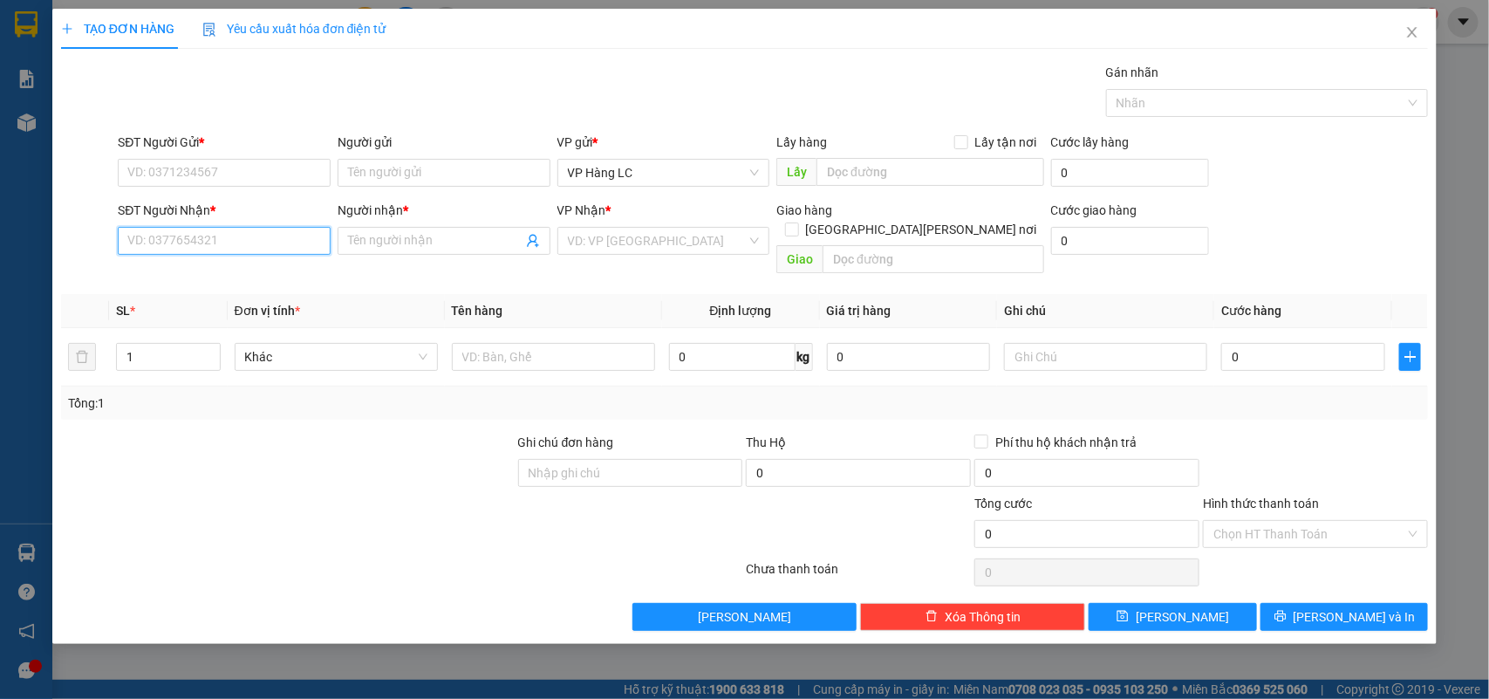
click at [249, 236] on input "SĐT Người Nhận *" at bounding box center [224, 241] width 213 height 28
type input "0866368613"
click at [186, 170] on input "SĐT Người Gửi *" at bounding box center [224, 173] width 213 height 28
type input "0965505228"
click at [378, 234] on input "Người nhận *" at bounding box center [435, 240] width 174 height 19
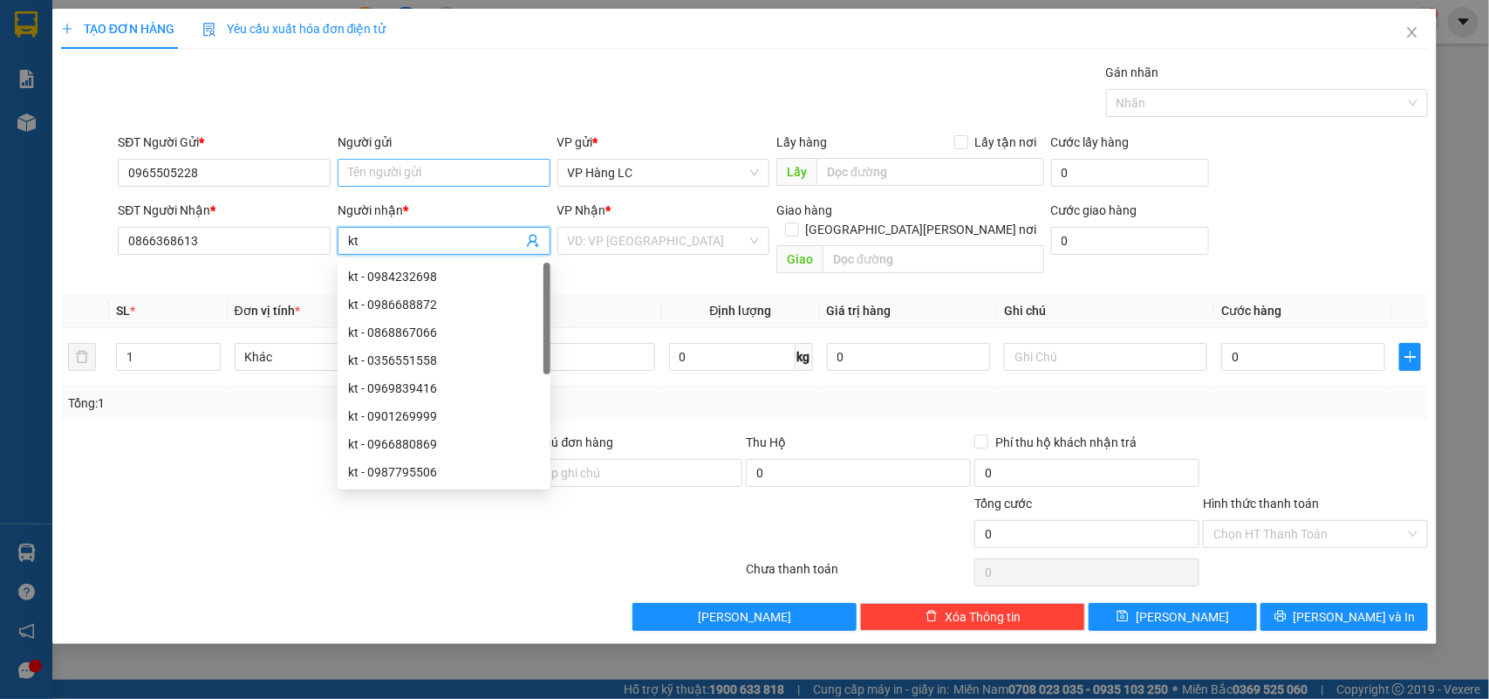
type input "kt"
click at [439, 164] on input "Người gửi" at bounding box center [444, 173] width 213 height 28
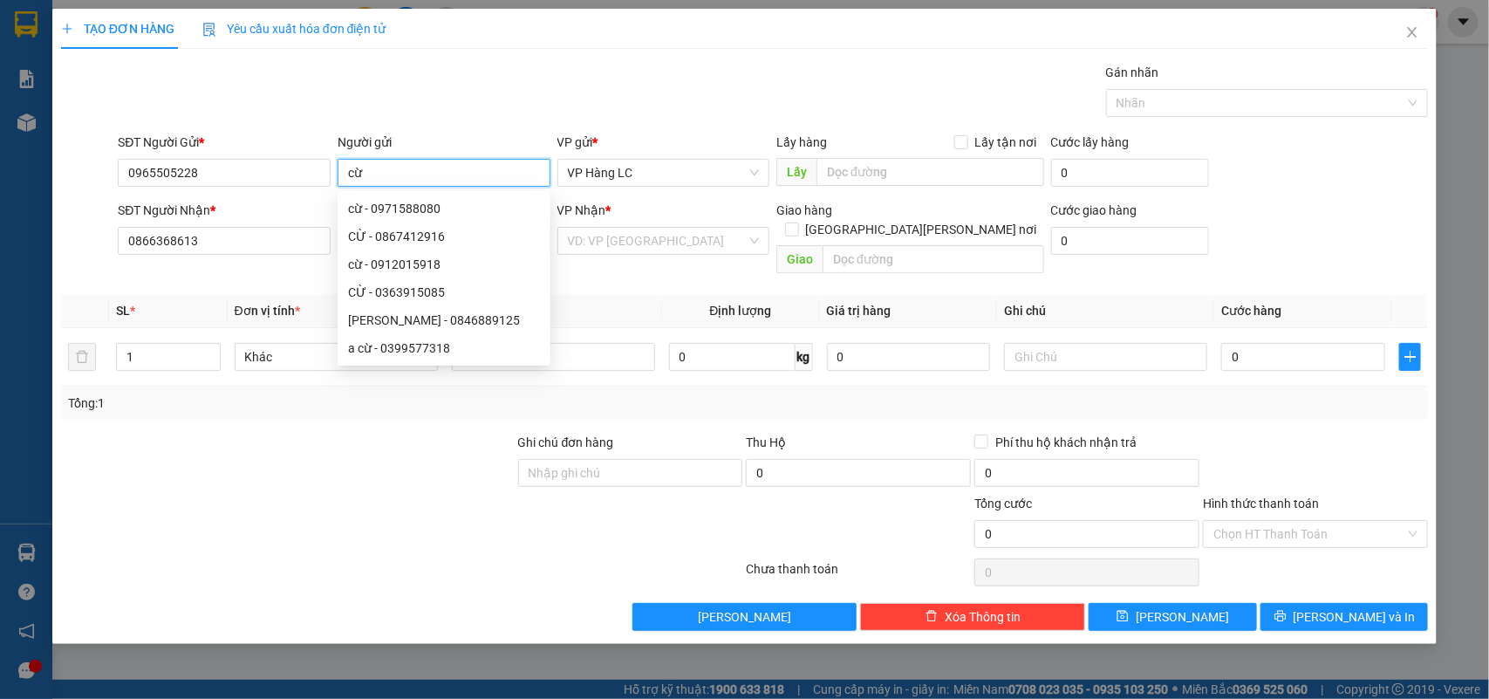
type input "cừ"
click at [612, 99] on div "Gán nhãn Nhãn" at bounding box center [772, 93] width 1317 height 61
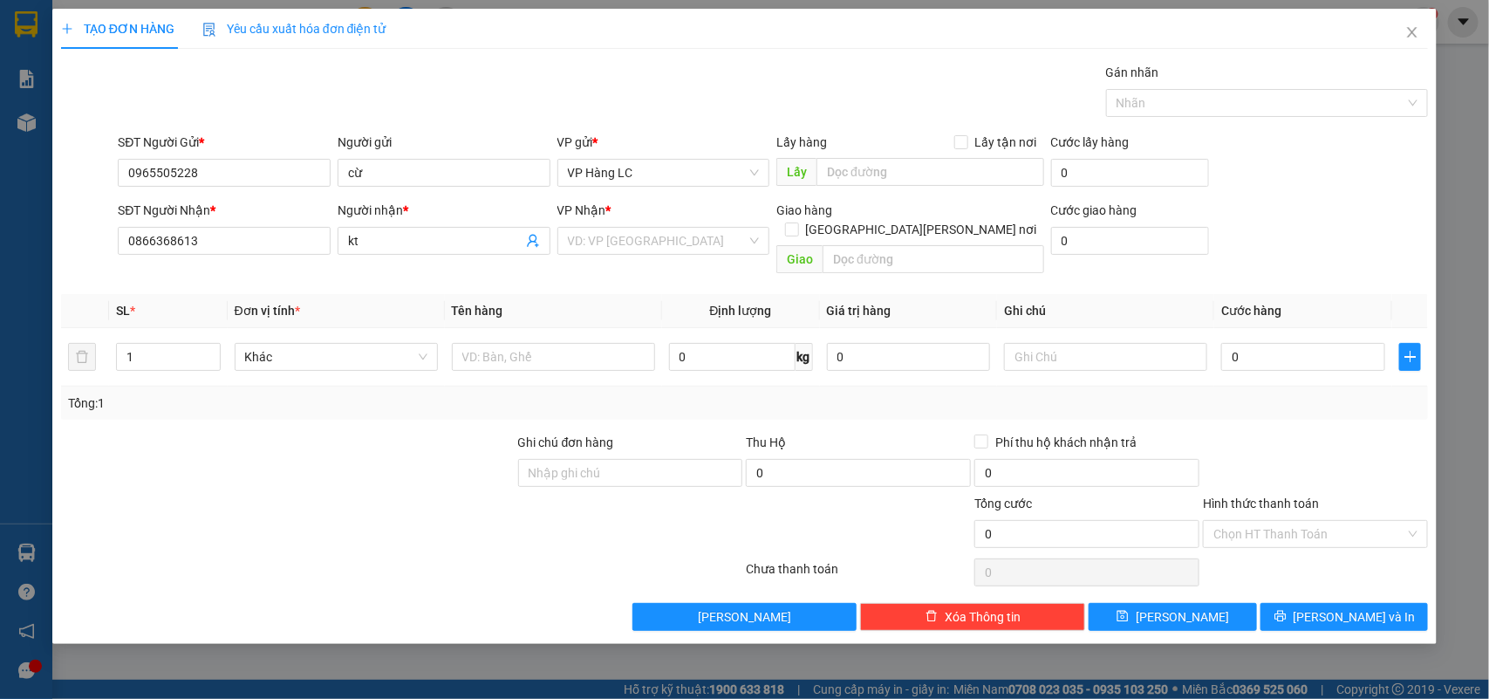
click at [578, 294] on th "Tên hàng" at bounding box center [553, 311] width 217 height 34
click at [408, 242] on input "kt" at bounding box center [435, 240] width 174 height 19
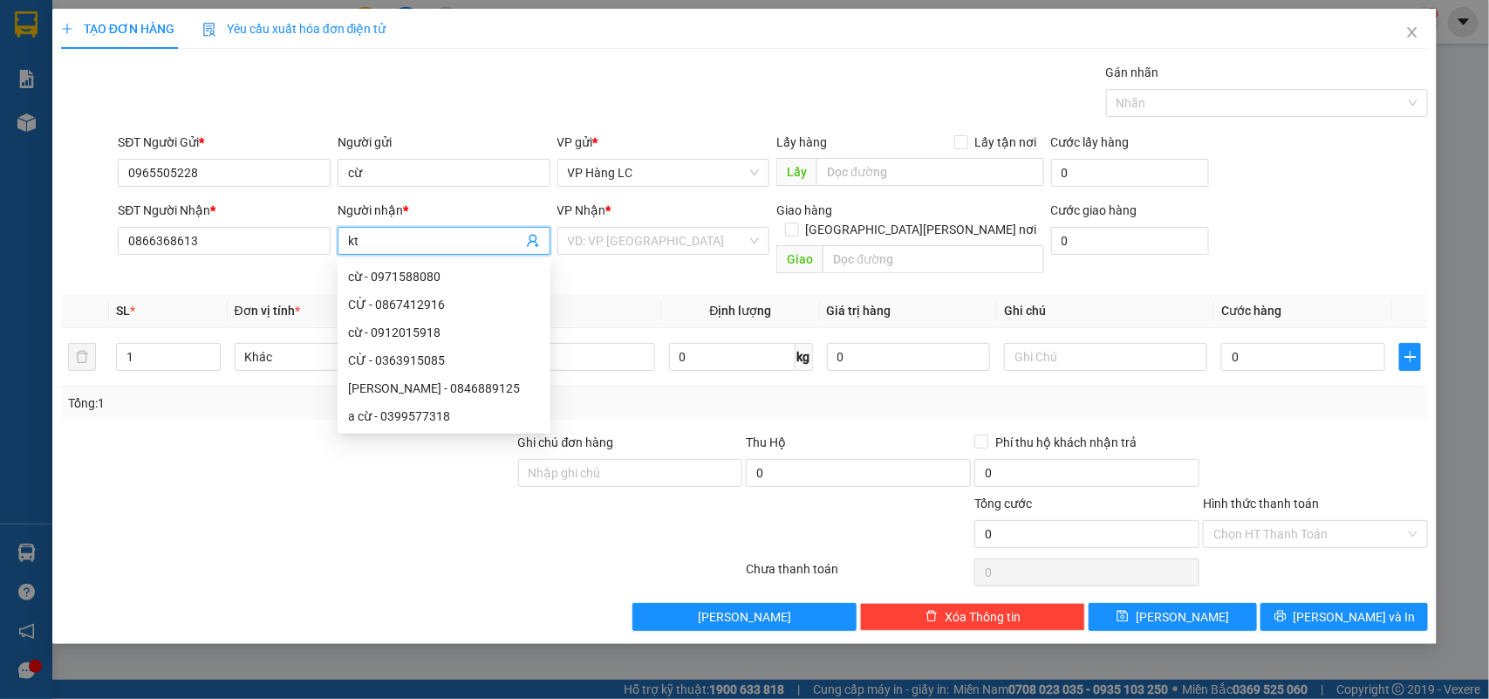
type input "k"
click at [689, 227] on div "VD: VP [GEOGRAPHIC_DATA]" at bounding box center [663, 241] width 213 height 28
type input "lan"
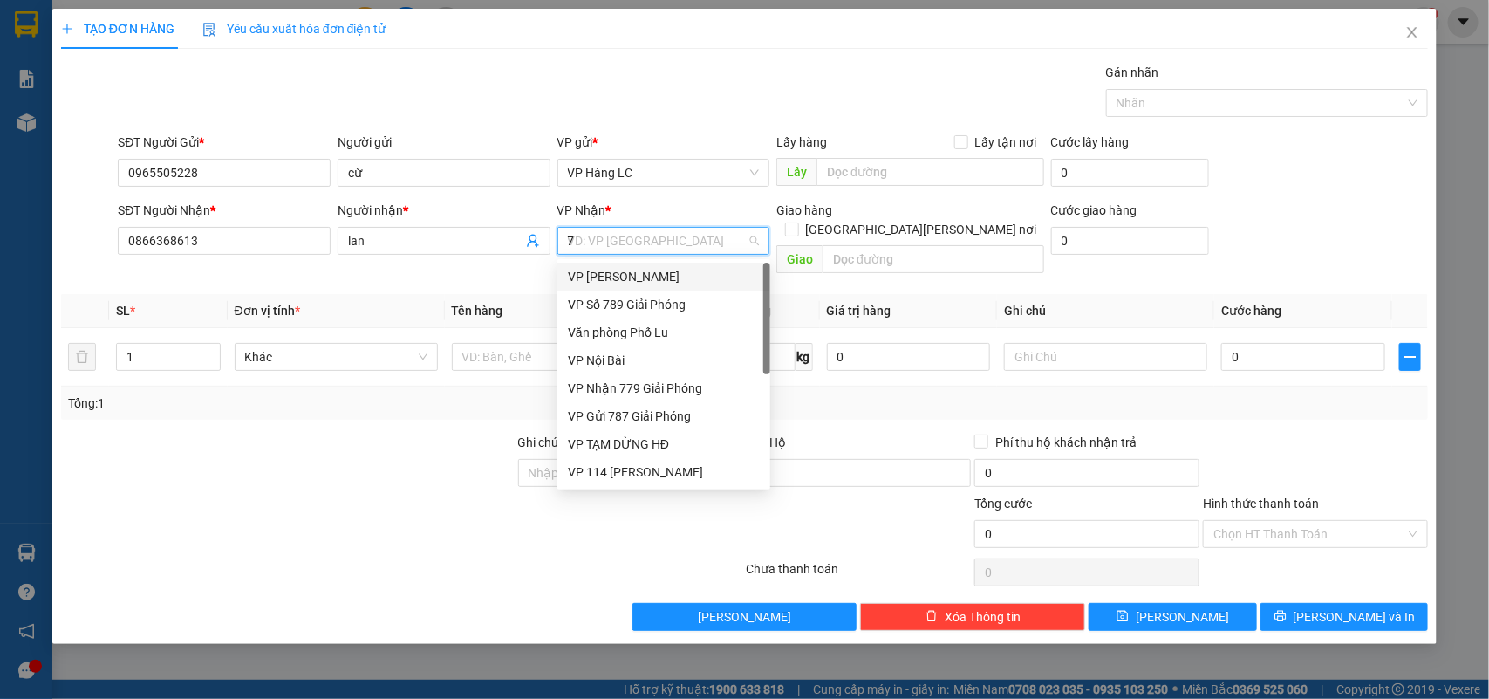
type input "77"
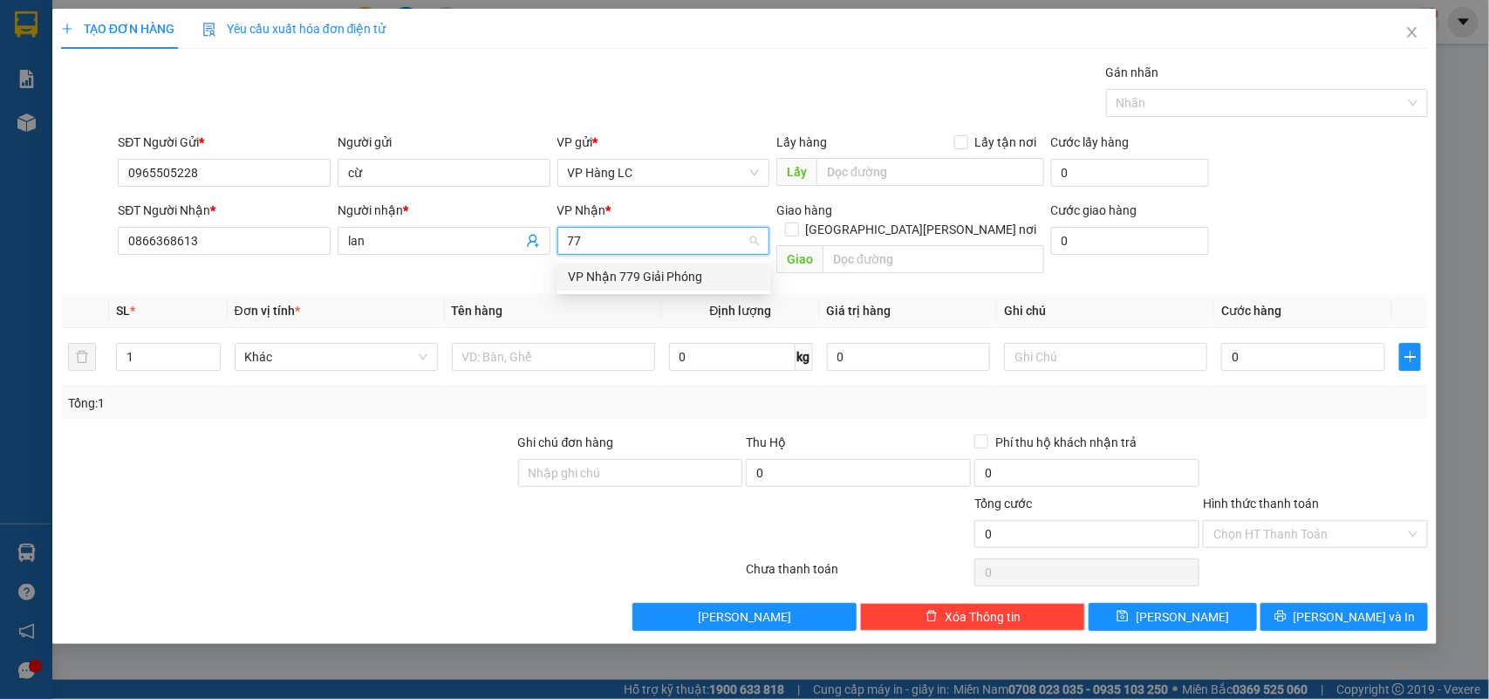
click at [652, 277] on div "VP Nhận 779 Giải Phóng" at bounding box center [664, 276] width 192 height 19
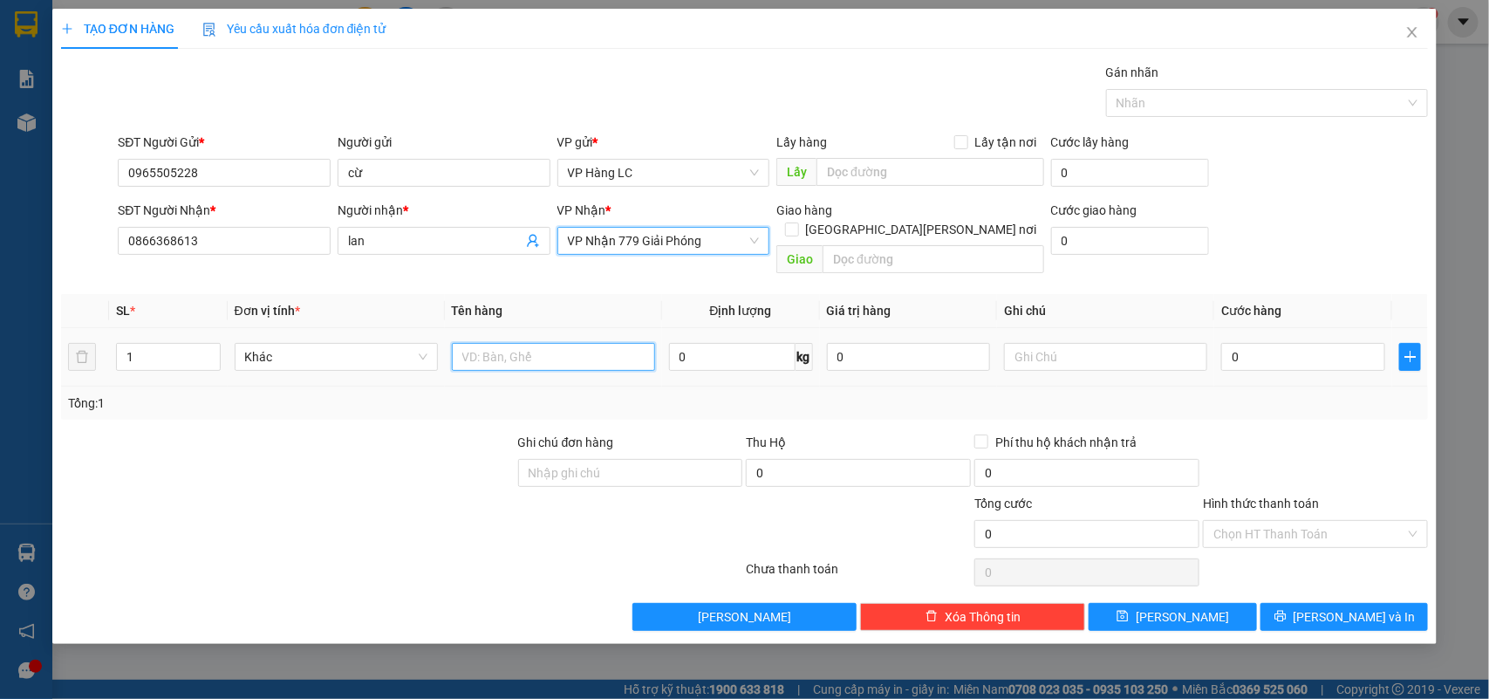
click at [561, 347] on input "text" at bounding box center [553, 357] width 203 height 28
type input "xe máy"
click at [1258, 343] on input "0" at bounding box center [1303, 357] width 164 height 28
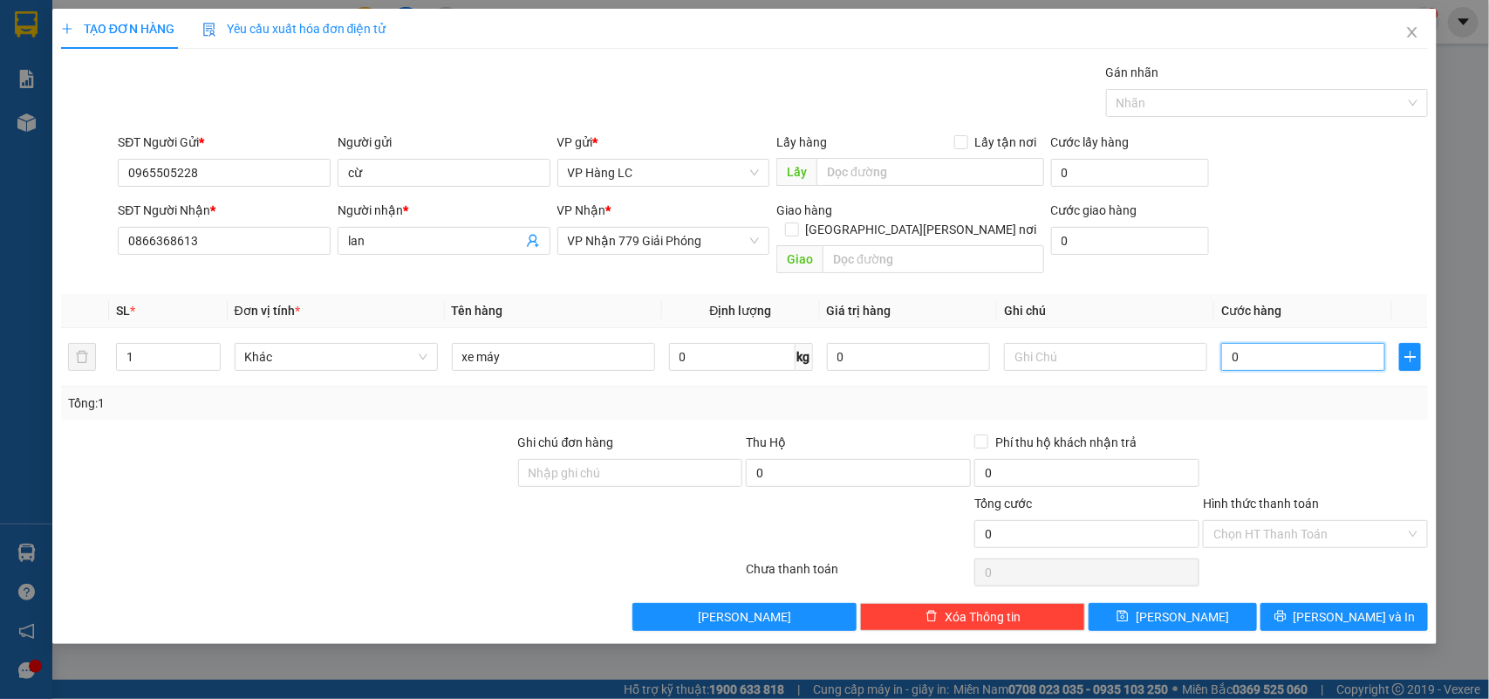
type input "4"
type input "45"
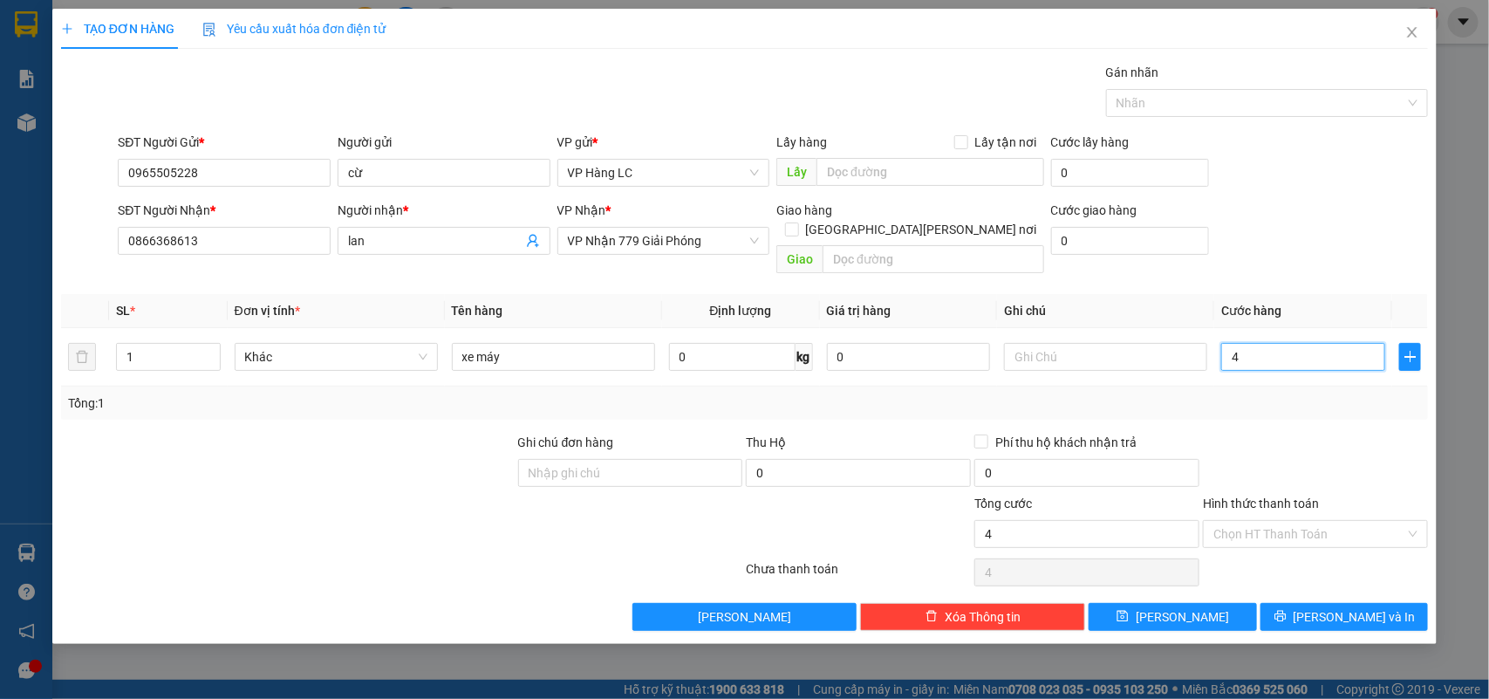
type input "45"
type input "450"
type input "4.500"
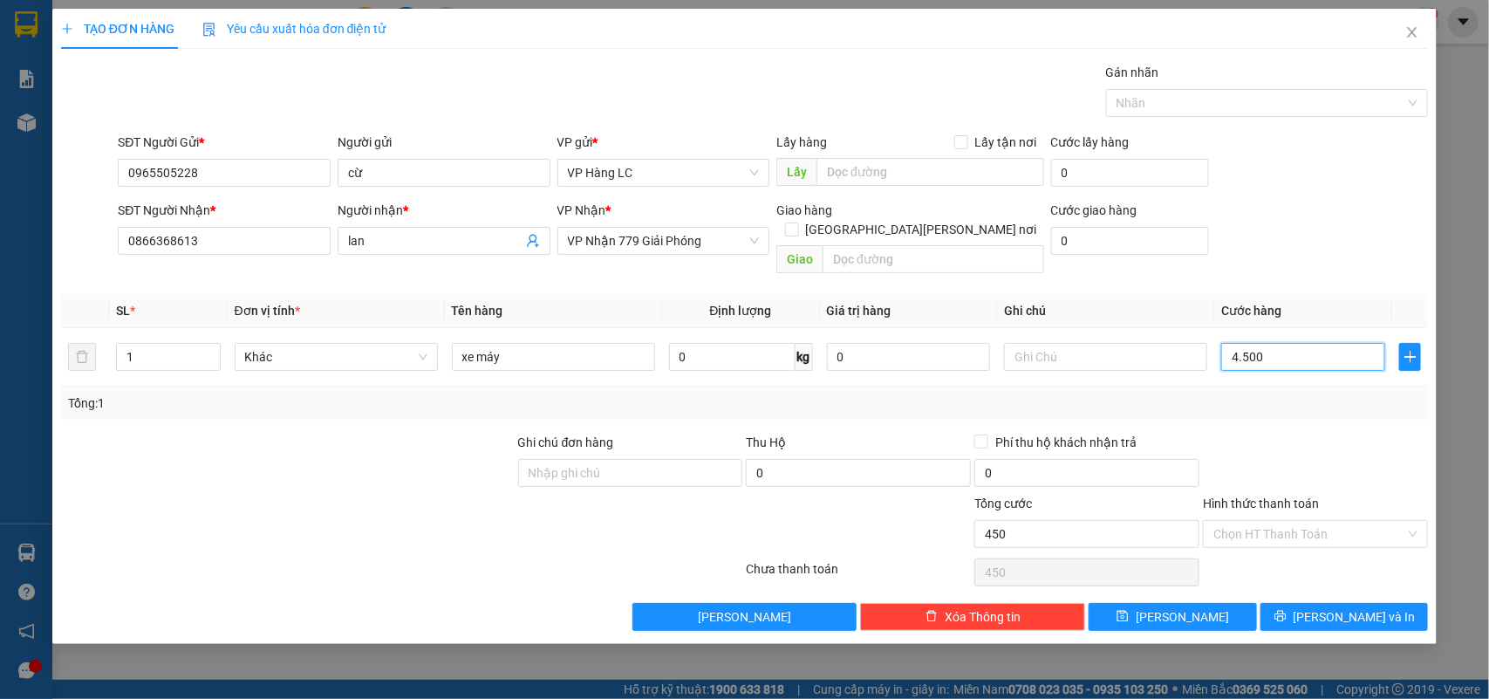
type input "4.500"
type input "45.000"
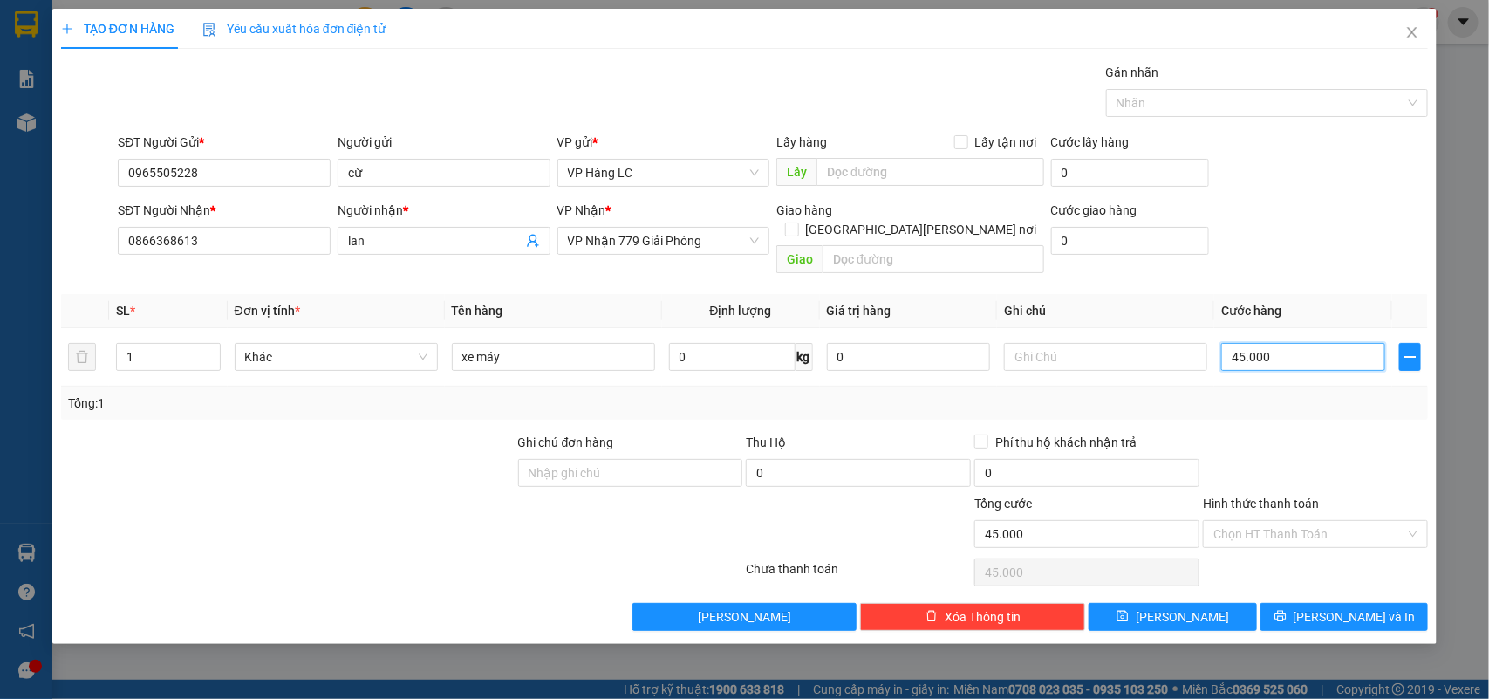
type input "450.000"
click at [1249, 521] on input "Hình thức thanh toán" at bounding box center [1309, 534] width 192 height 26
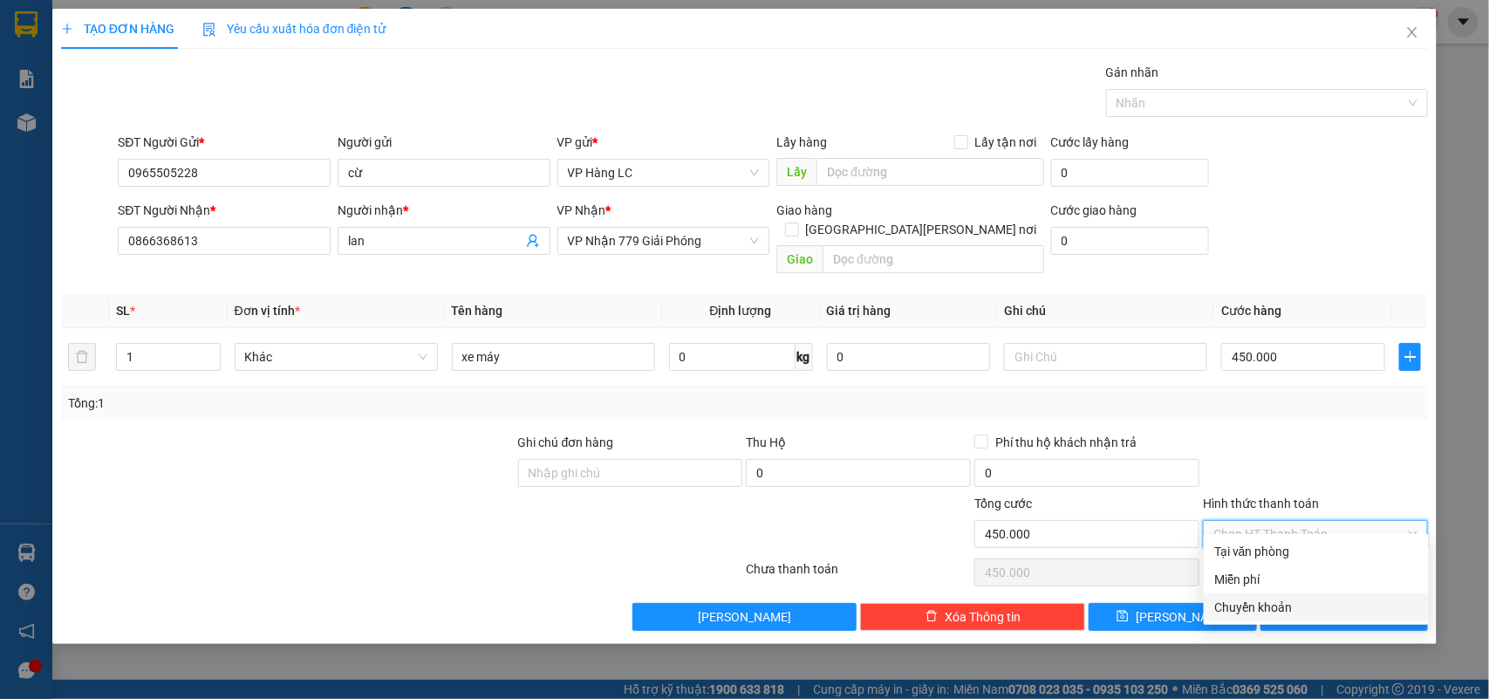
click at [1254, 602] on div "Chuyển khoản" at bounding box center [1316, 607] width 204 height 19
type input "0"
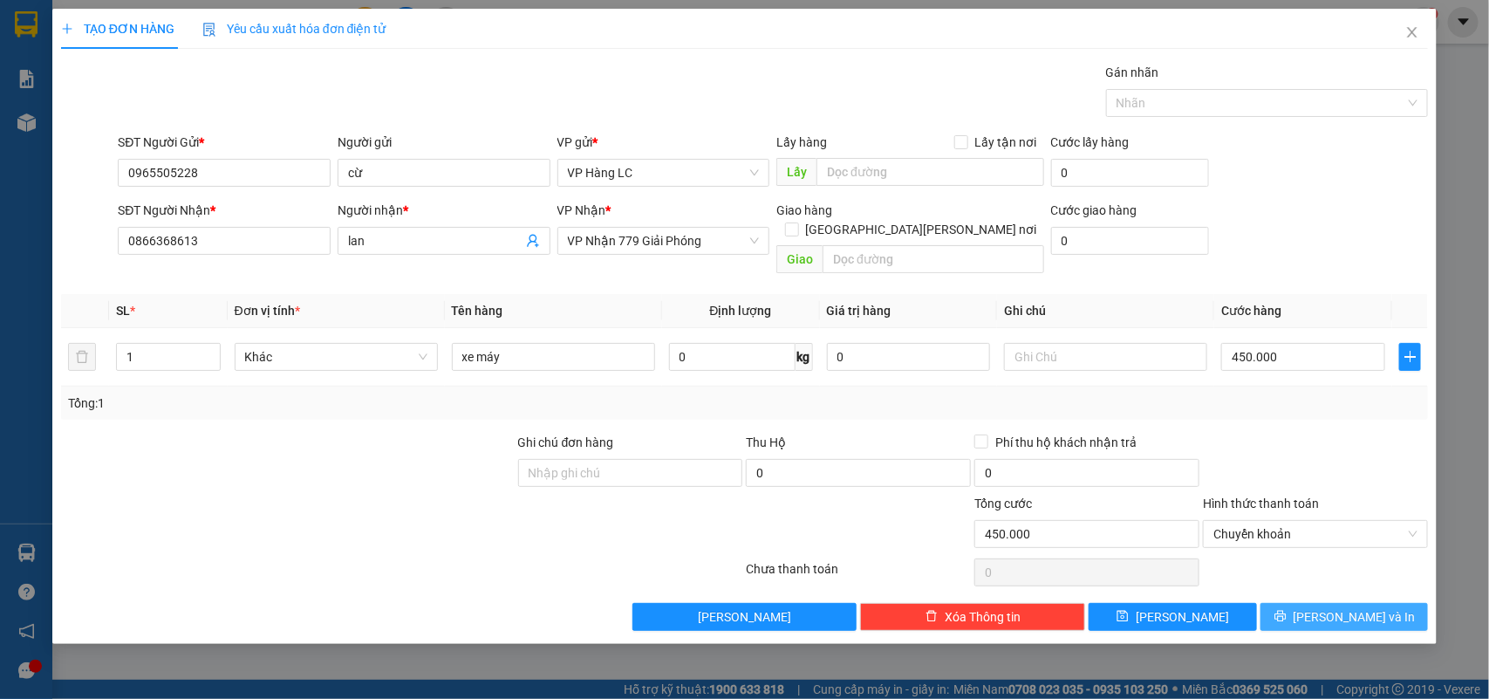
click at [1292, 603] on button "[PERSON_NAME] và In" at bounding box center [1343, 617] width 167 height 28
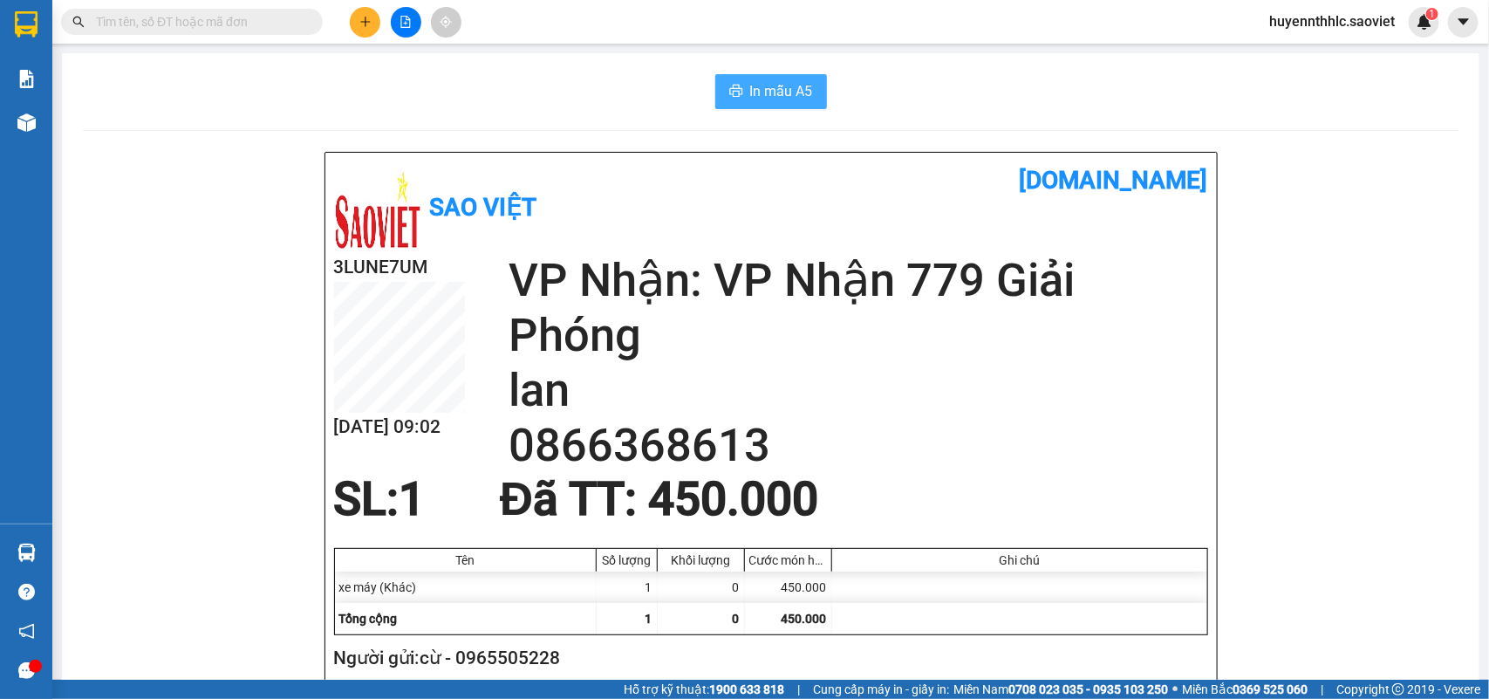
click at [775, 101] on span "In mẫu A5" at bounding box center [781, 91] width 63 height 22
